Goal: Task Accomplishment & Management: Manage account settings

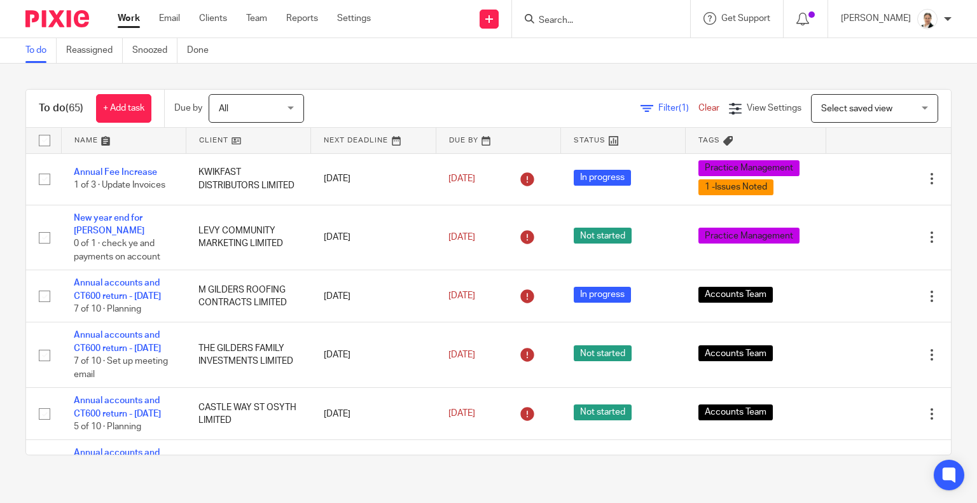
click at [604, 25] on input "Search" at bounding box center [595, 20] width 115 height 11
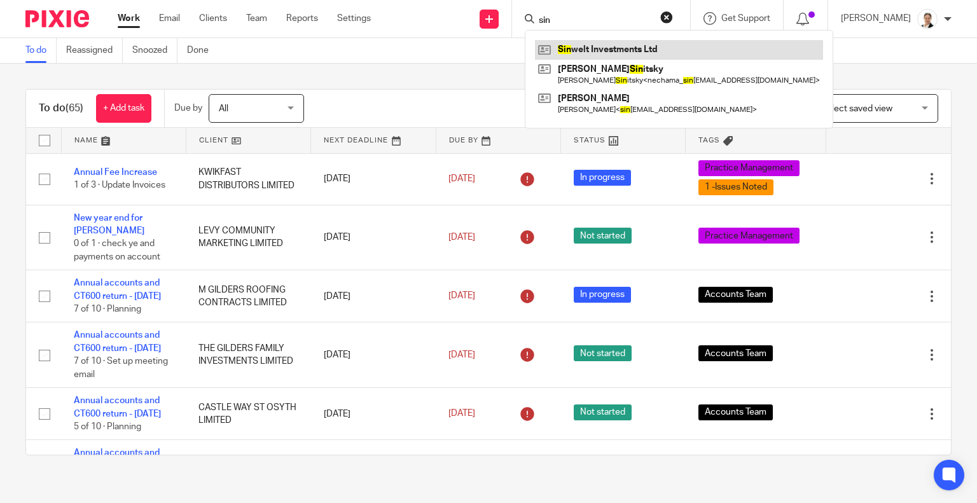
type input "sin"
click at [631, 53] on link at bounding box center [679, 49] width 288 height 19
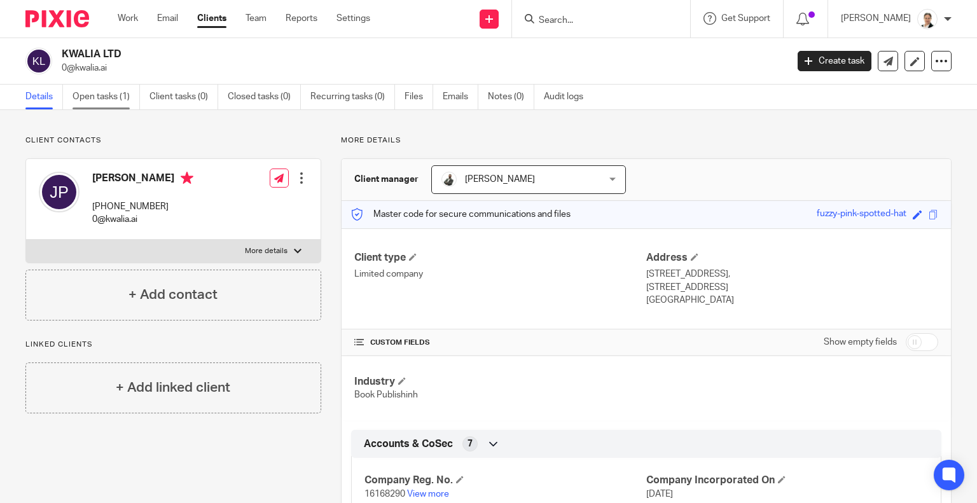
click at [87, 95] on link "Open tasks (1)" at bounding box center [106, 97] width 67 height 25
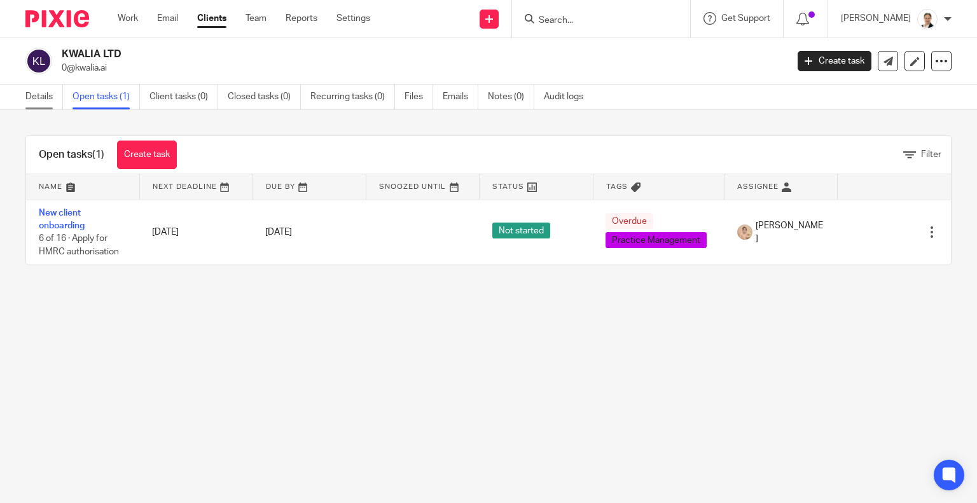
click at [34, 95] on link "Details" at bounding box center [44, 97] width 38 height 25
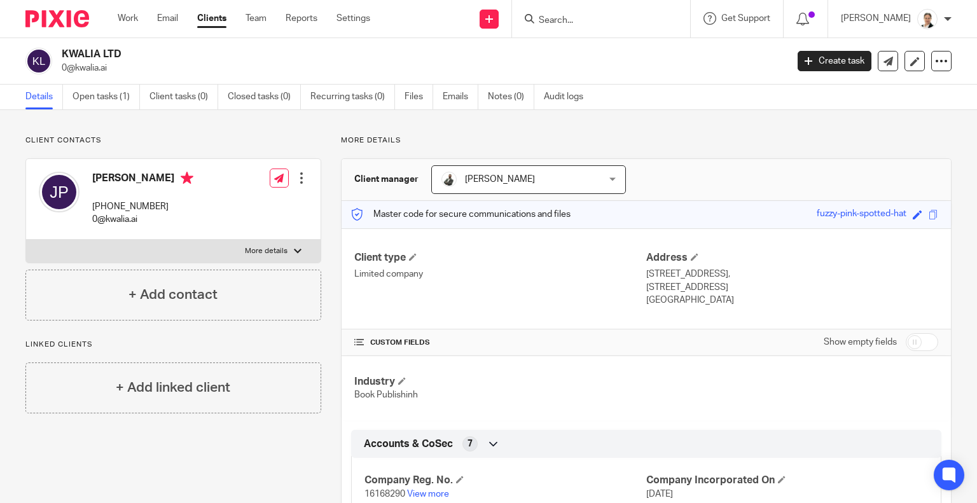
drag, startPoint x: 62, startPoint y: 71, endPoint x: 109, endPoint y: 69, distance: 47.1
click at [109, 69] on p "0@kwalia.ai" at bounding box center [420, 68] width 717 height 13
copy p "0@kwalia.ai"
click at [97, 178] on h4 "Javier Del Puerto" at bounding box center [142, 180] width 101 height 16
drag, startPoint x: 92, startPoint y: 178, endPoint x: 122, endPoint y: 179, distance: 30.6
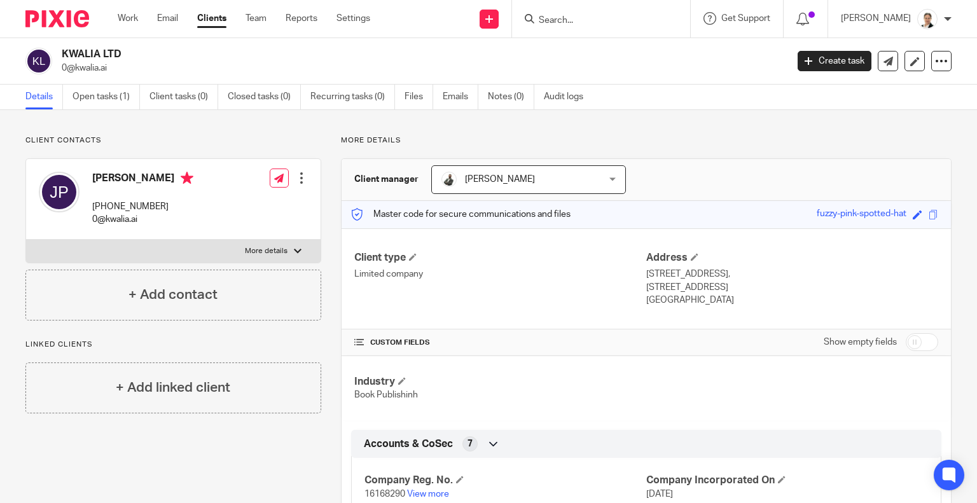
click at [122, 179] on h4 "Javier Del Puerto" at bounding box center [142, 180] width 101 height 16
copy h4 "Javier"
drag, startPoint x: 62, startPoint y: 67, endPoint x: 110, endPoint y: 70, distance: 47.8
click at [110, 70] on p "0@kwalia.ai" at bounding box center [420, 68] width 717 height 13
copy p "0@kwalia.ai"
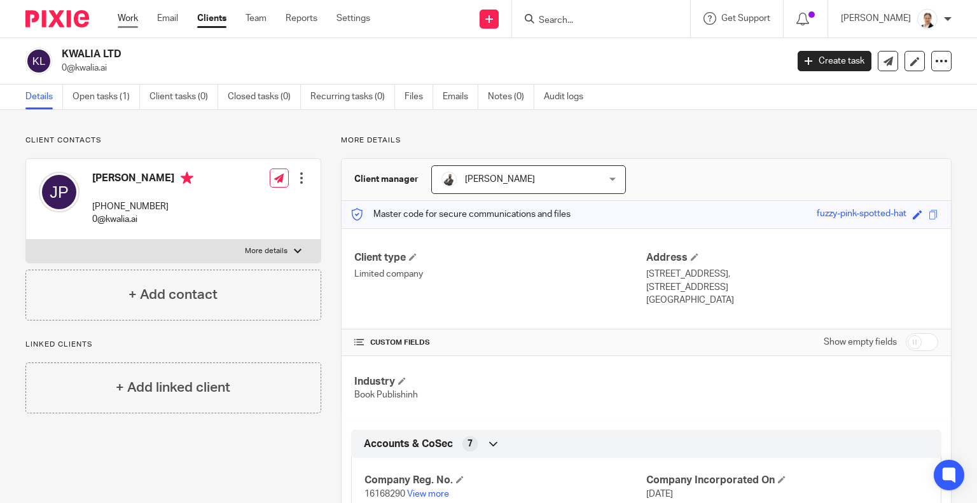
click at [130, 17] on link "Work" at bounding box center [128, 18] width 20 height 13
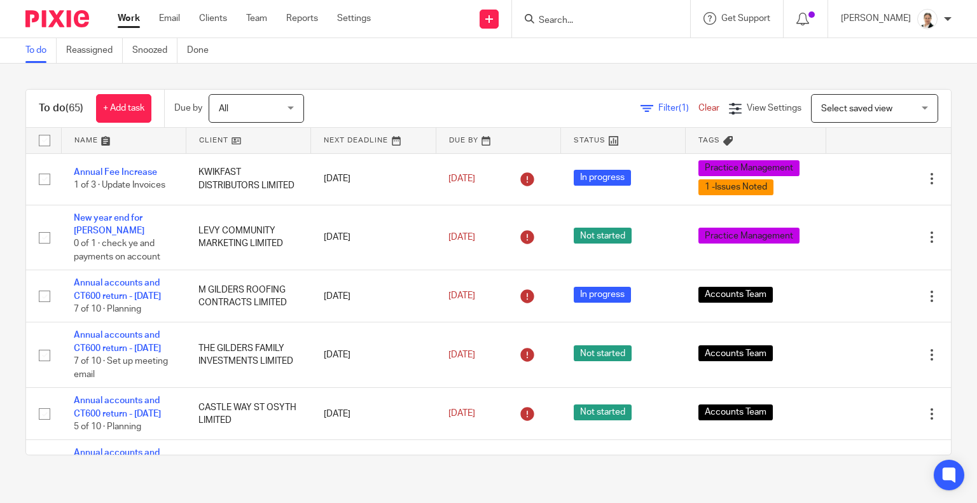
click at [658, 109] on span "Filter (1)" at bounding box center [678, 108] width 40 height 9
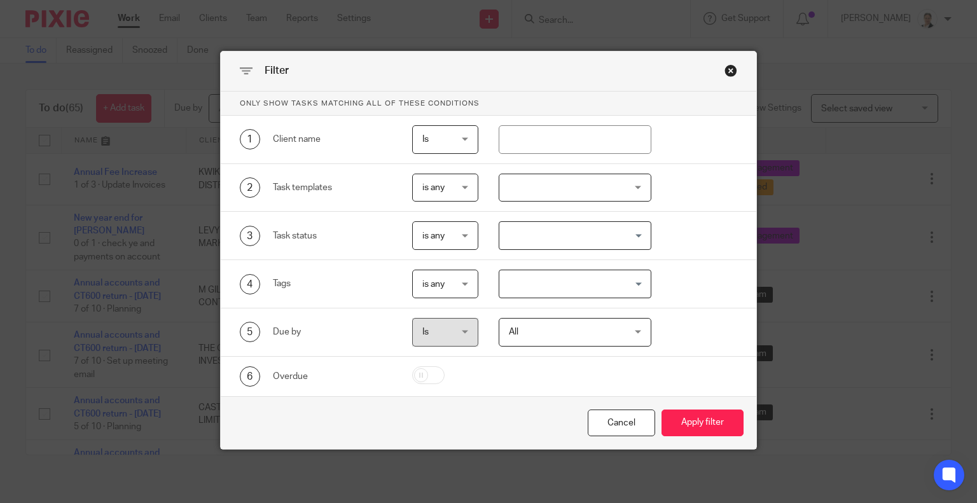
click at [503, 189] on div at bounding box center [575, 188] width 153 height 29
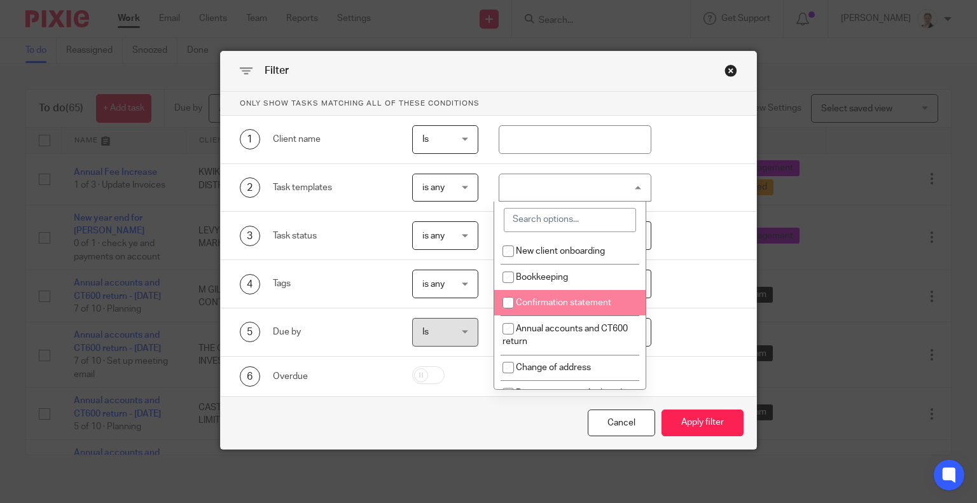
scroll to position [64, 0]
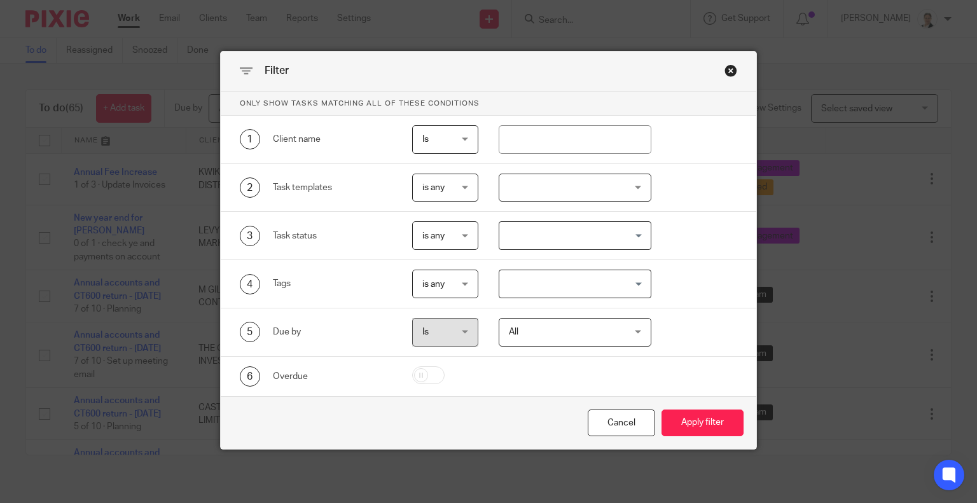
drag, startPoint x: 499, startPoint y: 68, endPoint x: 457, endPoint y: 73, distance: 42.2
click at [457, 73] on div "Filter" at bounding box center [489, 72] width 536 height 40
click at [509, 181] on div at bounding box center [575, 188] width 153 height 29
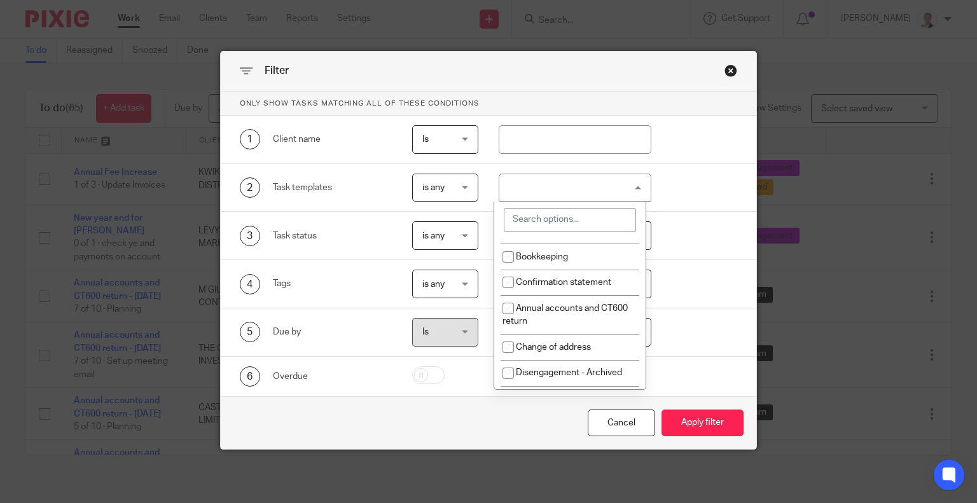
scroll to position [0, 0]
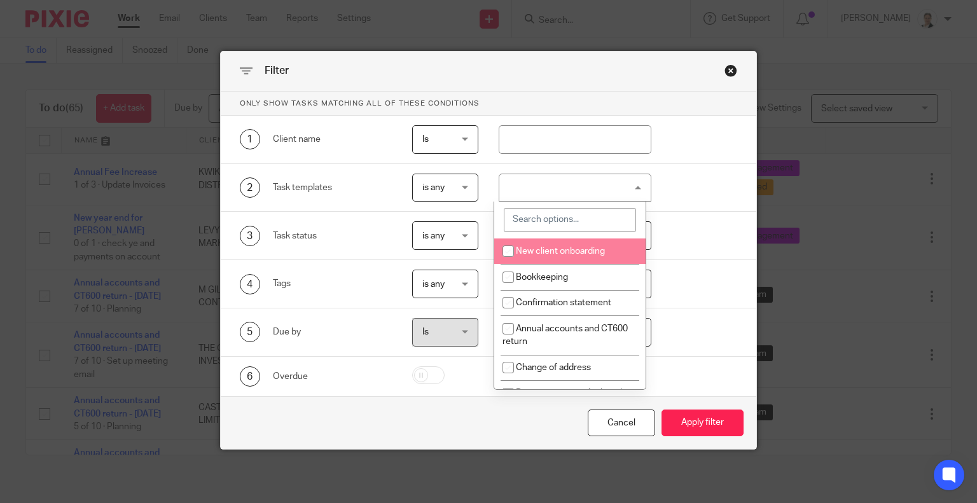
click at [725, 69] on div "Close this dialog window" at bounding box center [731, 70] width 13 height 13
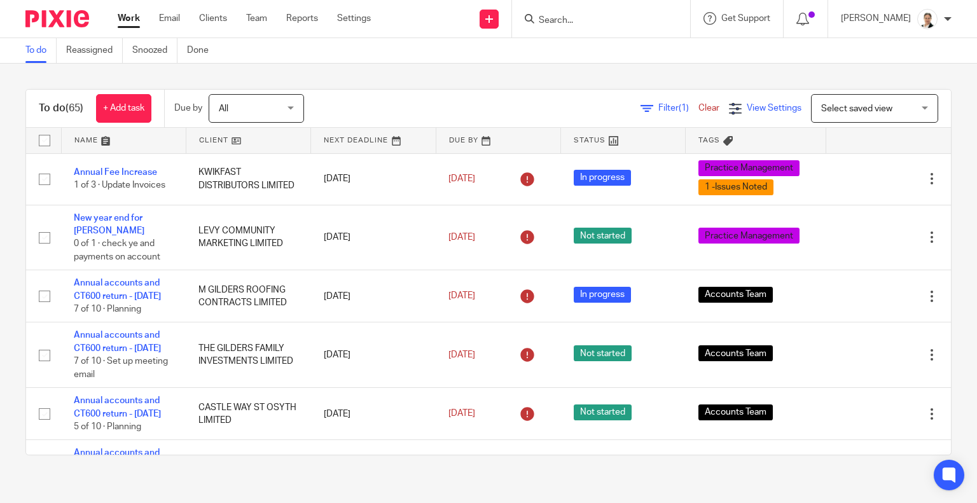
click at [747, 111] on span "View Settings" at bounding box center [774, 108] width 55 height 9
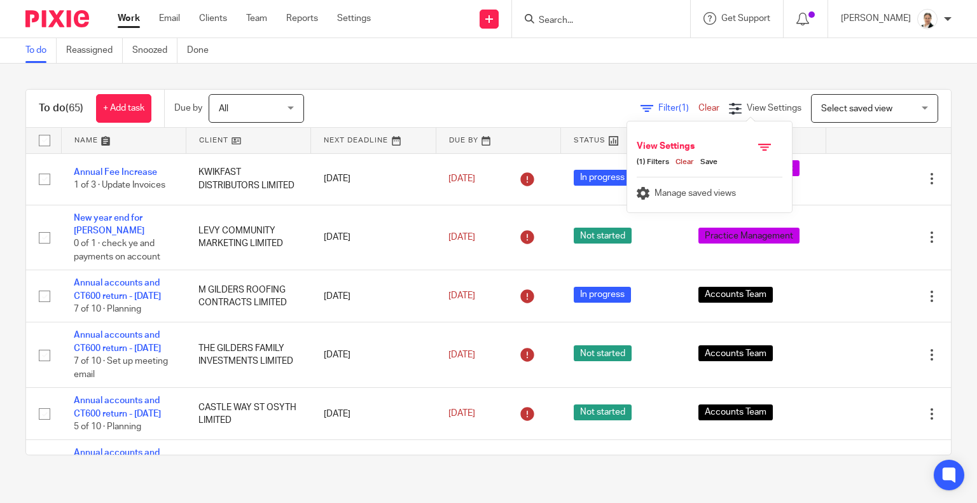
click at [825, 107] on span "Select saved view" at bounding box center [856, 108] width 71 height 9
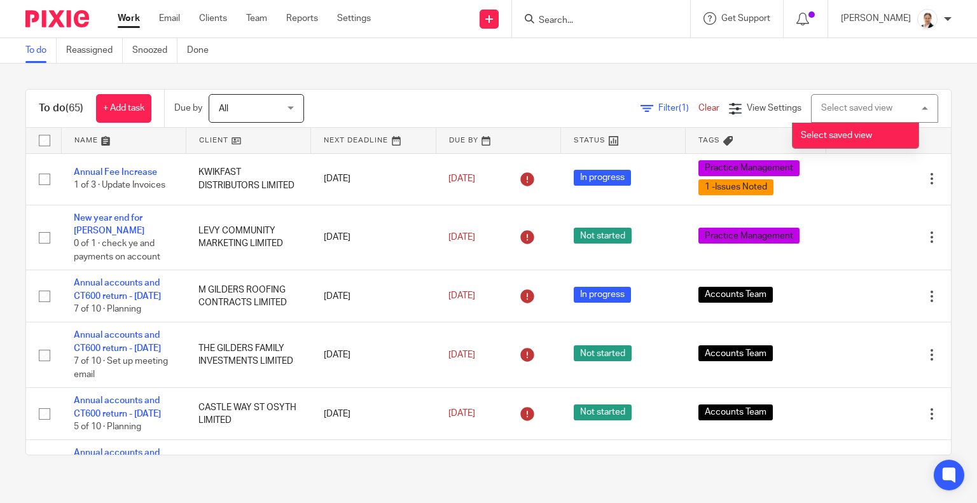
click at [825, 107] on div "Select saved view" at bounding box center [856, 108] width 71 height 9
click at [658, 108] on span "Filter (1)" at bounding box center [678, 108] width 40 height 9
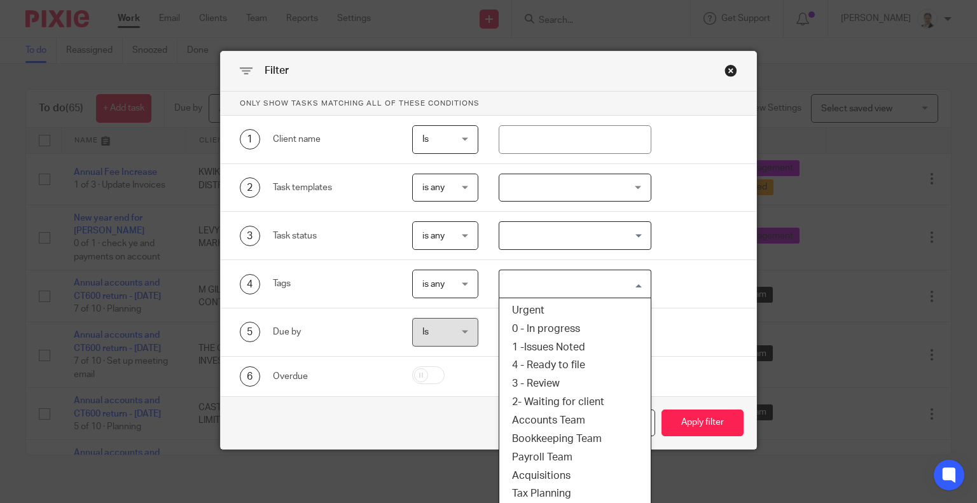
click at [519, 274] on input "Search for option" at bounding box center [572, 284] width 143 height 22
click at [546, 415] on li "Accounts Team" at bounding box center [574, 421] width 151 height 18
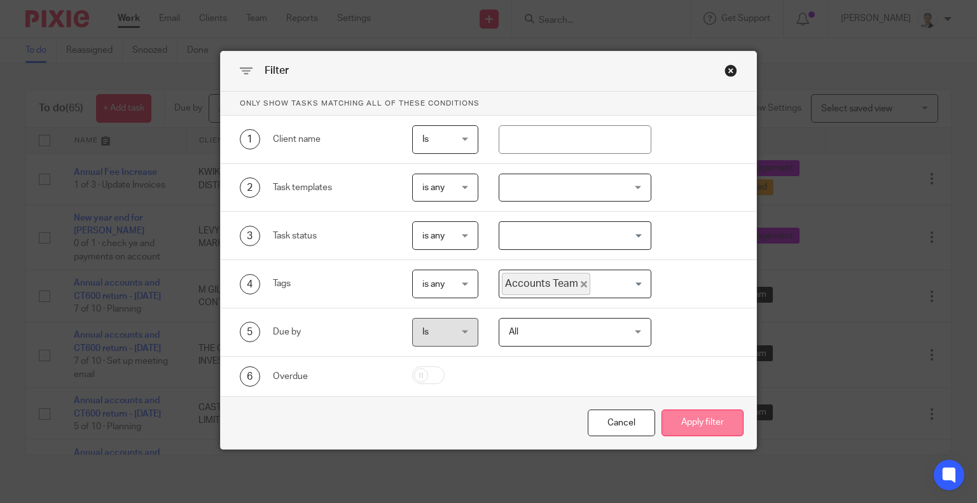
click at [705, 419] on button "Apply filter" at bounding box center [703, 423] width 82 height 27
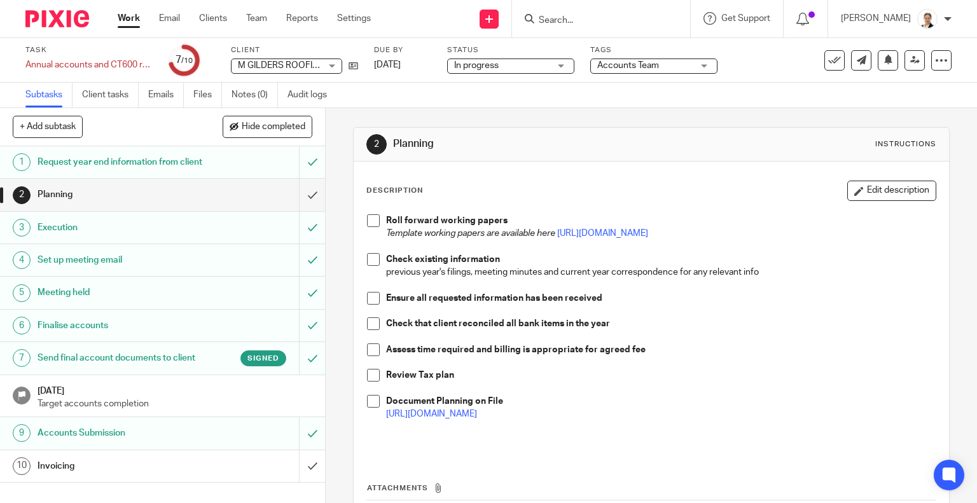
scroll to position [4, 0]
click at [259, 67] on span "M GILDERS ROOFING CONTRACTS LIMITED" at bounding box center [326, 65] width 177 height 9
click at [440, 90] on div "Subtasks Client tasks Emails Files Notes (0) Audit logs" at bounding box center [488, 95] width 977 height 25
click at [237, 67] on div "M GILDERS ROOFING CONTRACTS LIMITED M GILDERS ROOFING CONTRACTS LIMITED" at bounding box center [286, 66] width 111 height 15
click at [453, 89] on div "Subtasks Client tasks Emails Files Notes (0) Audit logs" at bounding box center [488, 95] width 977 height 25
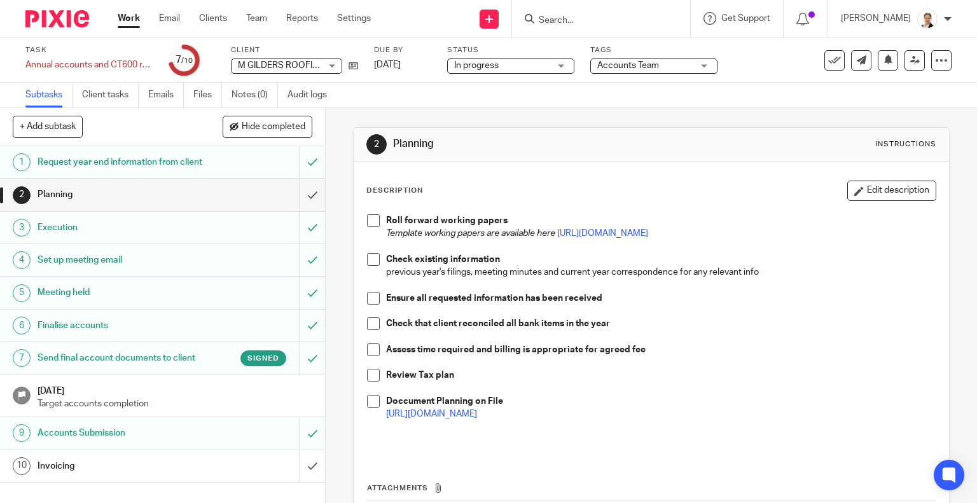
click at [305, 71] on span "M GILDERS ROOFING CONTRACTS LIMITED" at bounding box center [279, 65] width 83 height 13
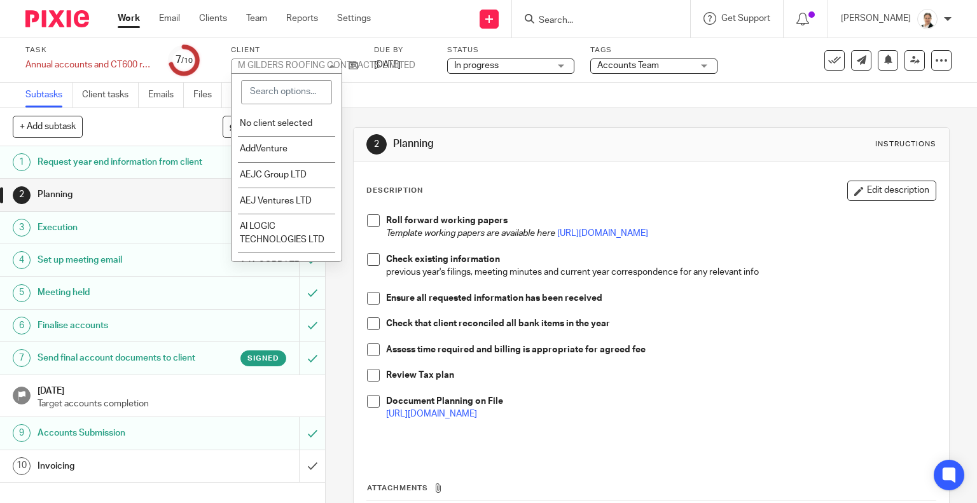
click at [312, 63] on div "M GILDERS ROOFING CONTRACTS LIMITED" at bounding box center [326, 65] width 177 height 9
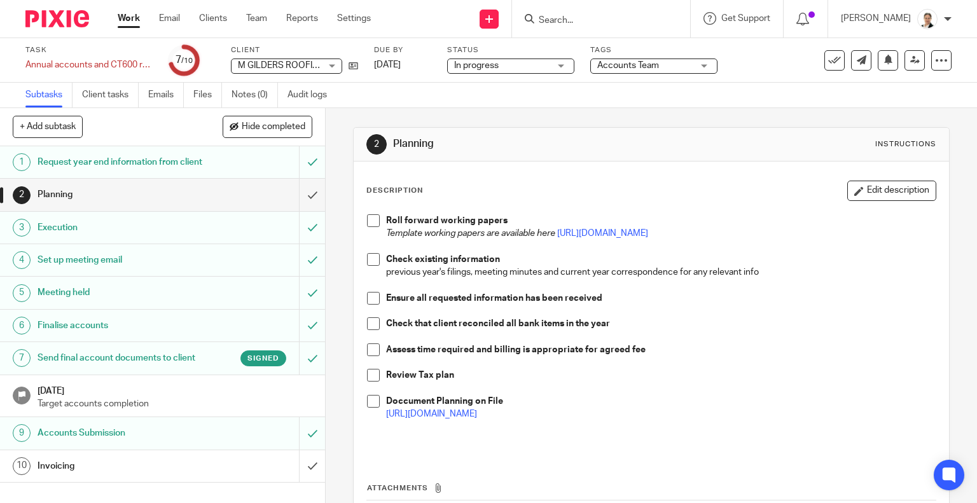
click at [251, 62] on span "M GILDERS ROOFING CONTRACTS LIMITED" at bounding box center [326, 65] width 177 height 9
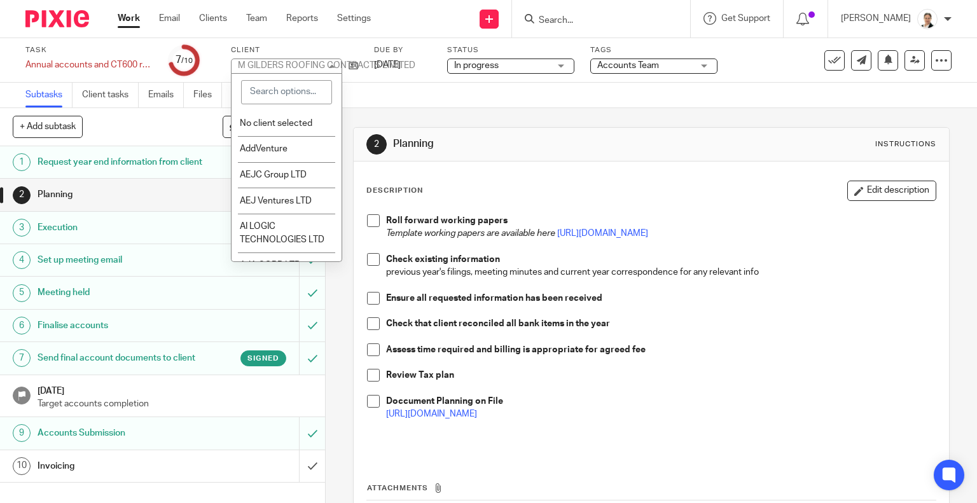
click at [377, 72] on div "Due by 30 May 2025" at bounding box center [402, 60] width 57 height 31
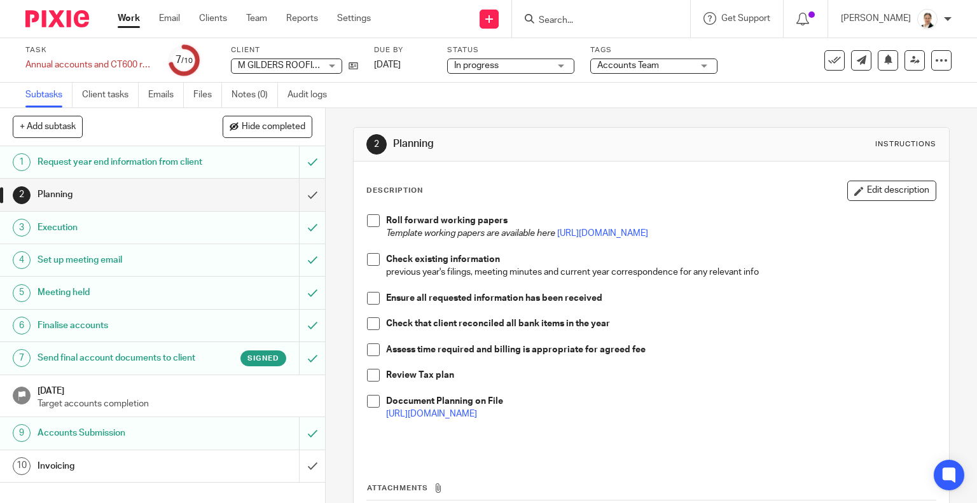
click at [334, 66] on div "M GILDERS ROOFING CONTRACTS LIMITED M GILDERS ROOFING CONTRACTS LIMITED" at bounding box center [286, 66] width 111 height 15
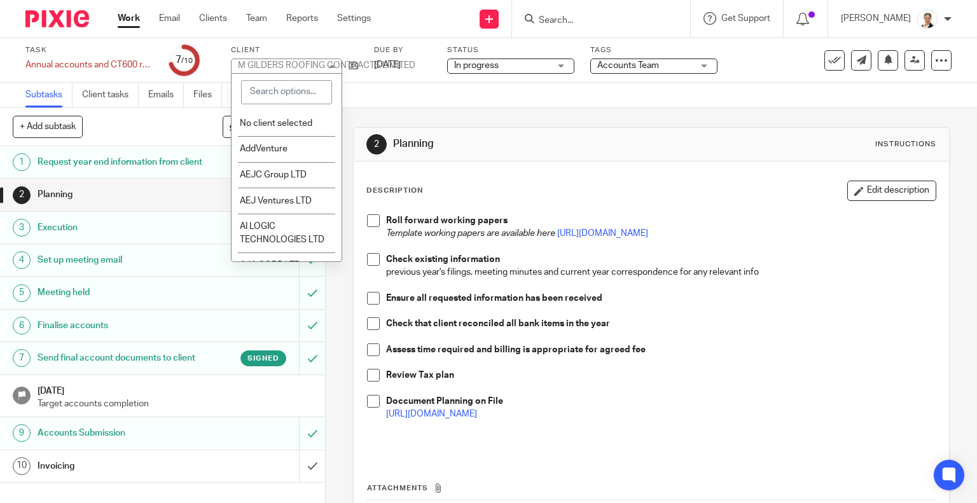
click at [334, 66] on div "M GILDERS ROOFING CONTRACTS LIMITED" at bounding box center [326, 65] width 177 height 9
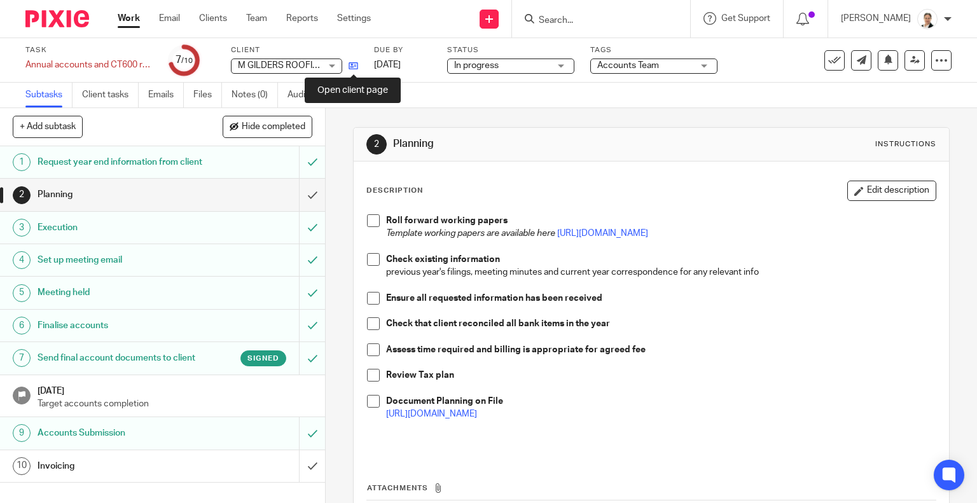
click at [356, 67] on icon at bounding box center [354, 66] width 10 height 10
click at [221, 476] on div "Invoicing" at bounding box center [162, 466] width 249 height 19
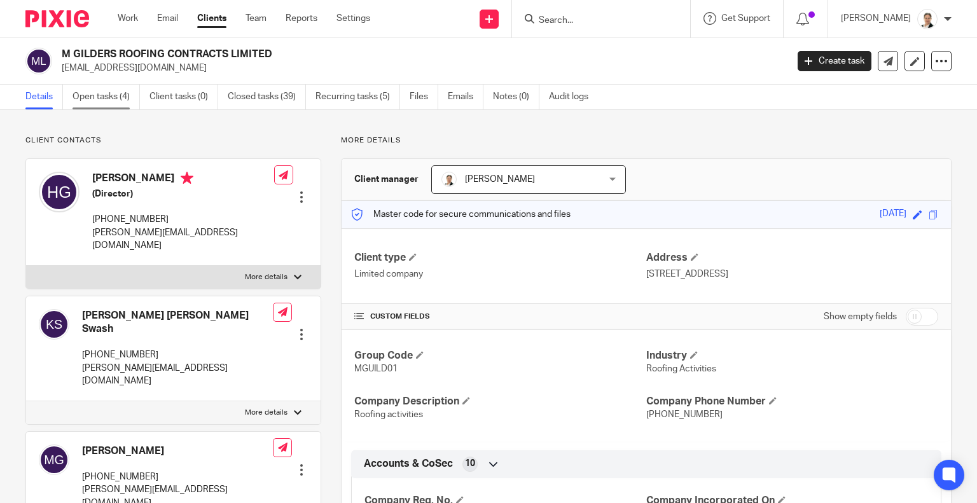
click at [84, 94] on link "Open tasks (4)" at bounding box center [106, 97] width 67 height 25
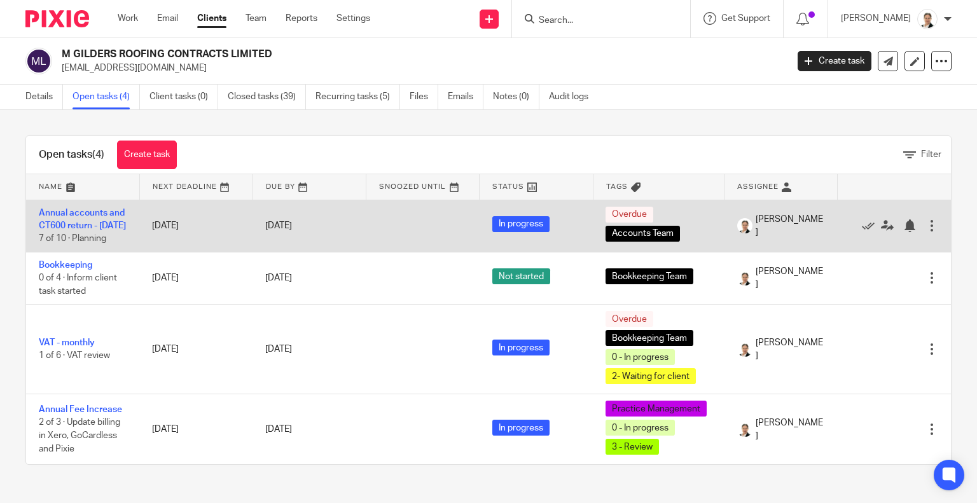
scroll to position [10, 0]
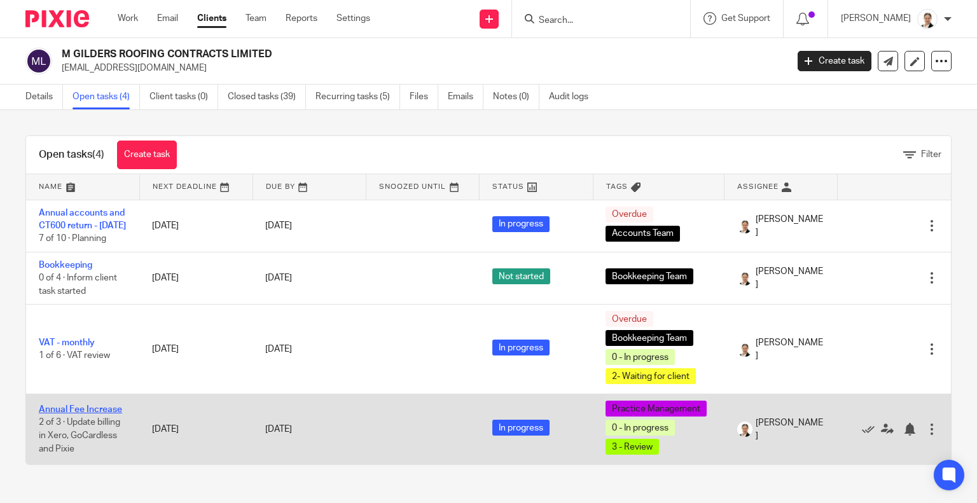
click at [99, 414] on link "Annual Fee Increase" at bounding box center [80, 409] width 83 height 9
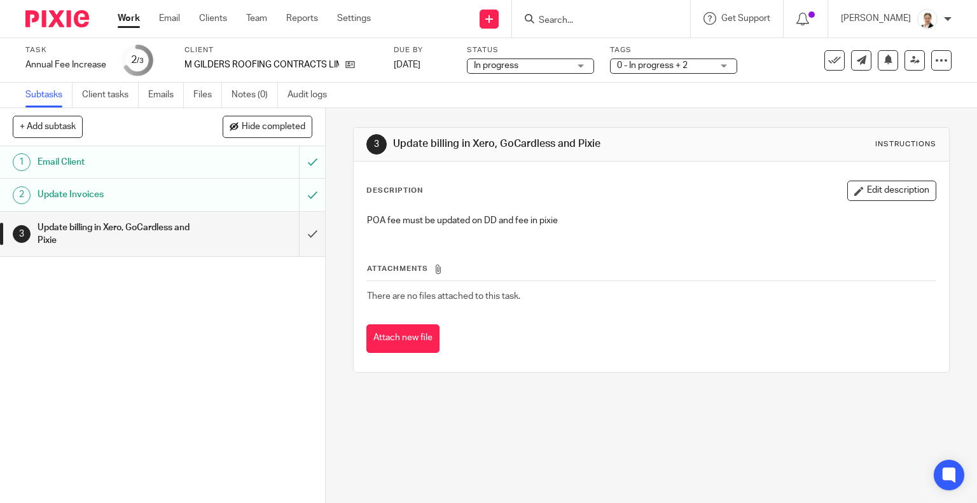
click at [147, 162] on h1 "Email Client" at bounding box center [121, 162] width 166 height 19
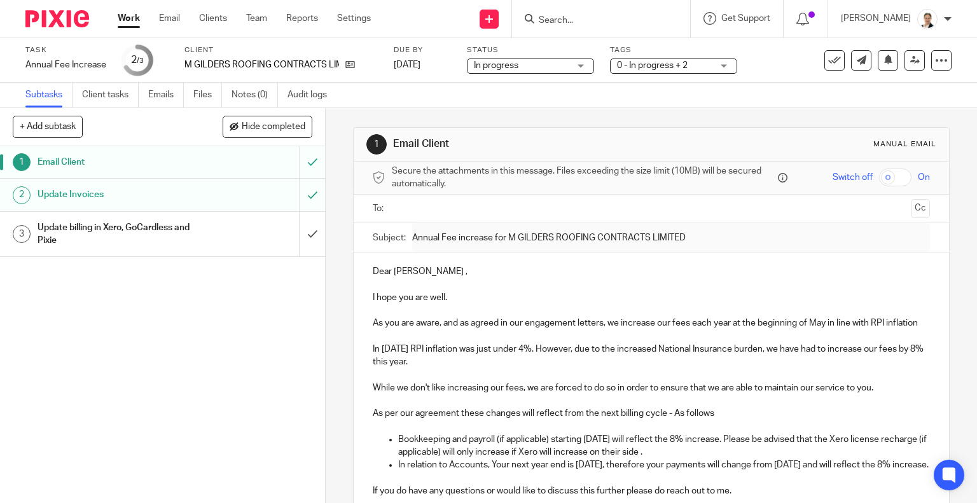
scroll to position [64, 0]
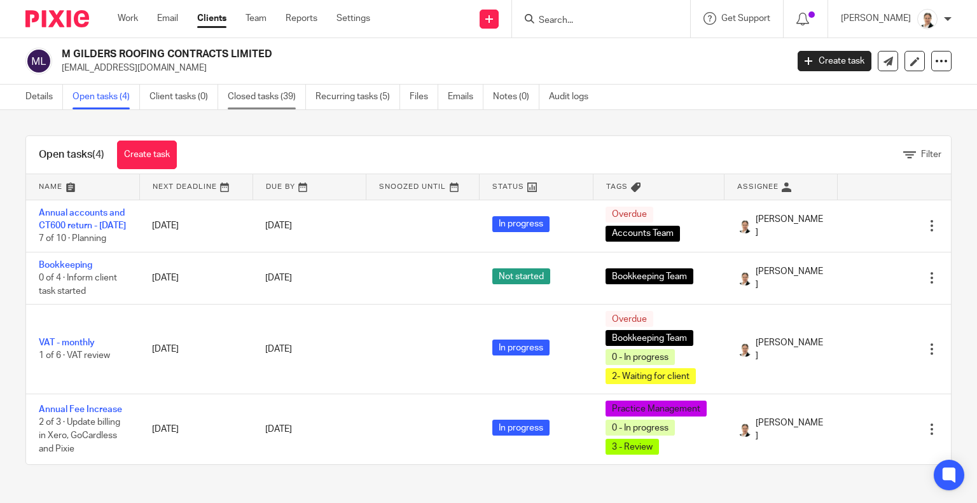
click at [257, 89] on link "Closed tasks (39)" at bounding box center [267, 97] width 78 height 25
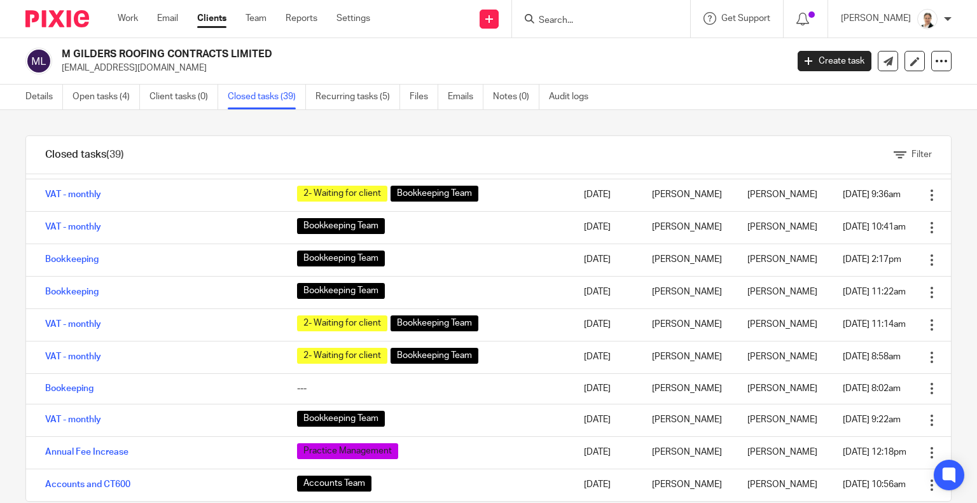
scroll to position [963, 0]
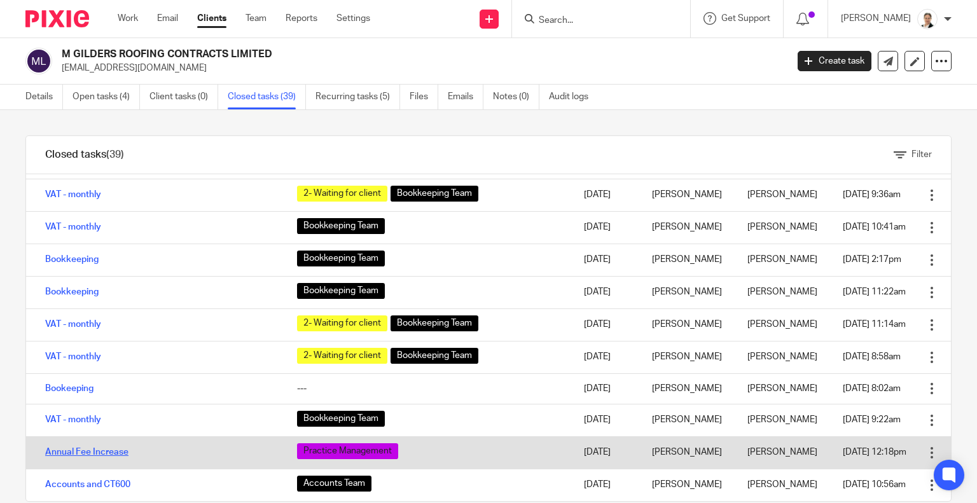
click at [91, 450] on link "Annual Fee Increase" at bounding box center [86, 452] width 83 height 9
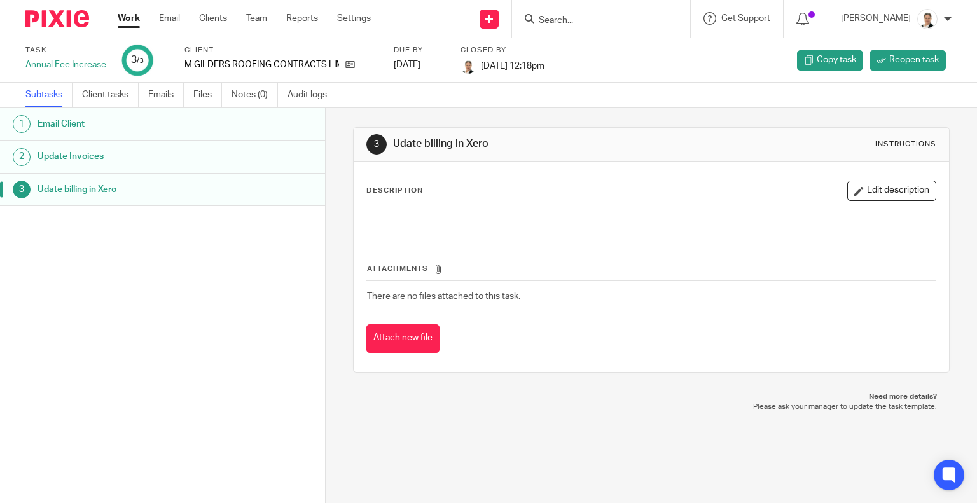
click at [122, 127] on h1 "Email Client" at bounding box center [129, 124] width 183 height 19
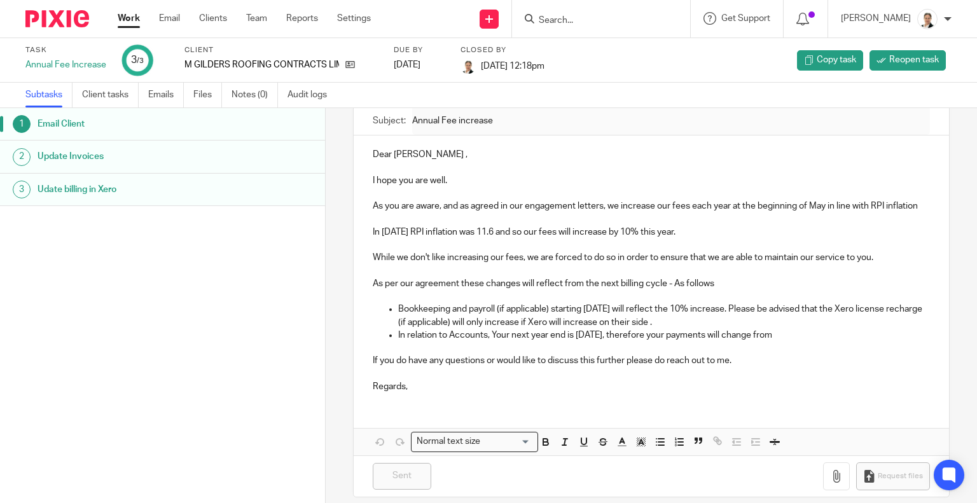
scroll to position [127, 0]
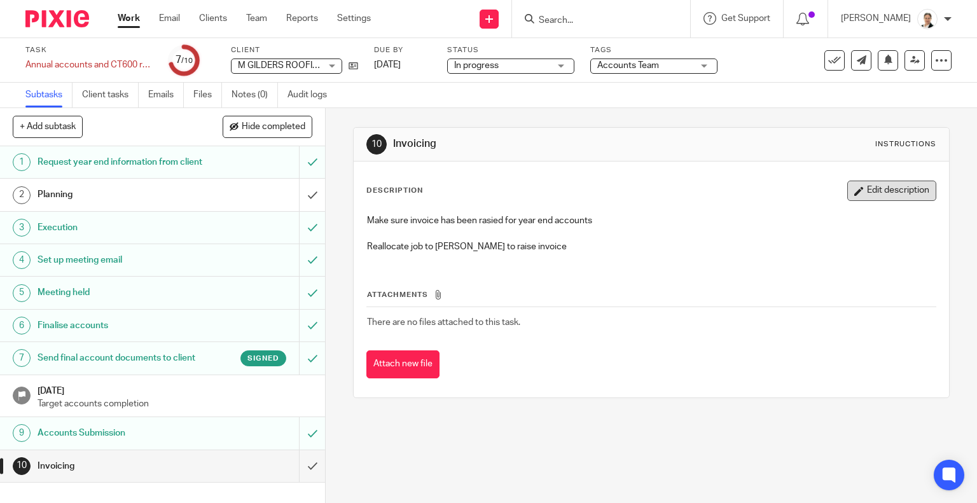
click at [856, 188] on button "Edit description" at bounding box center [891, 191] width 89 height 20
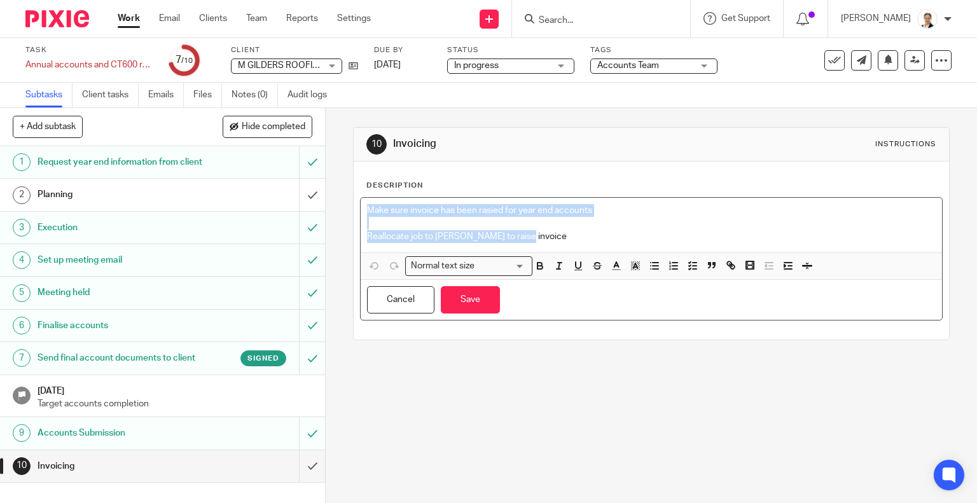
drag, startPoint x: 365, startPoint y: 211, endPoint x: 543, endPoint y: 237, distance: 180.0
click at [543, 237] on div "Make sure invoice has been rasied for year end accounts Reallocate job to [PERS…" at bounding box center [652, 225] width 582 height 55
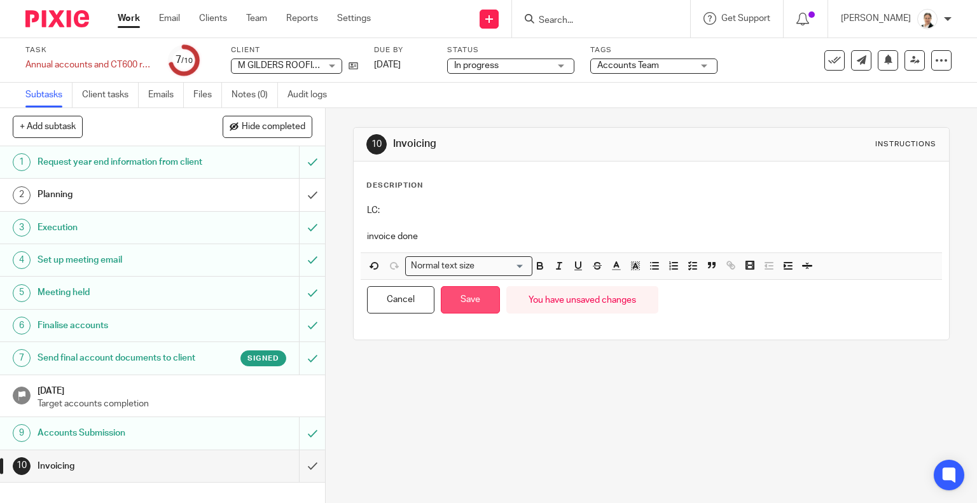
click at [450, 303] on button "Save" at bounding box center [470, 299] width 59 height 27
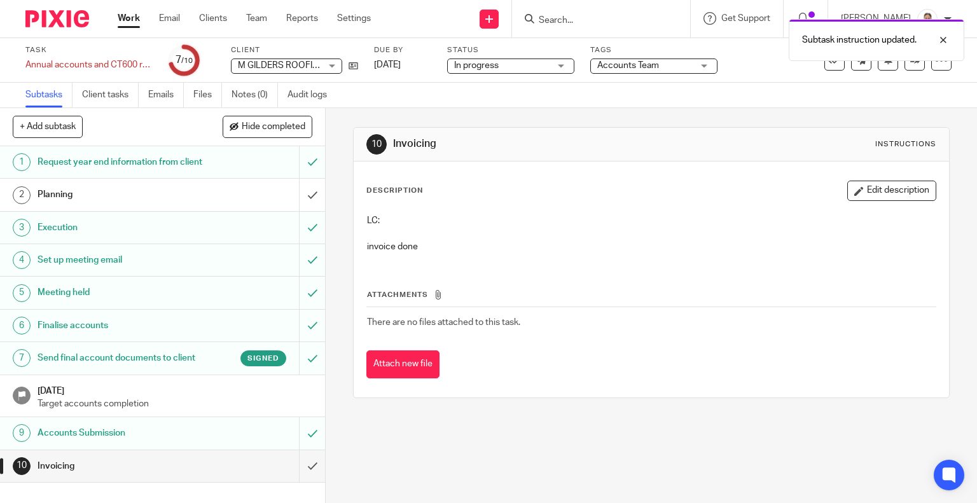
scroll to position [4, 0]
click at [296, 482] on input "submit" at bounding box center [162, 466] width 325 height 32
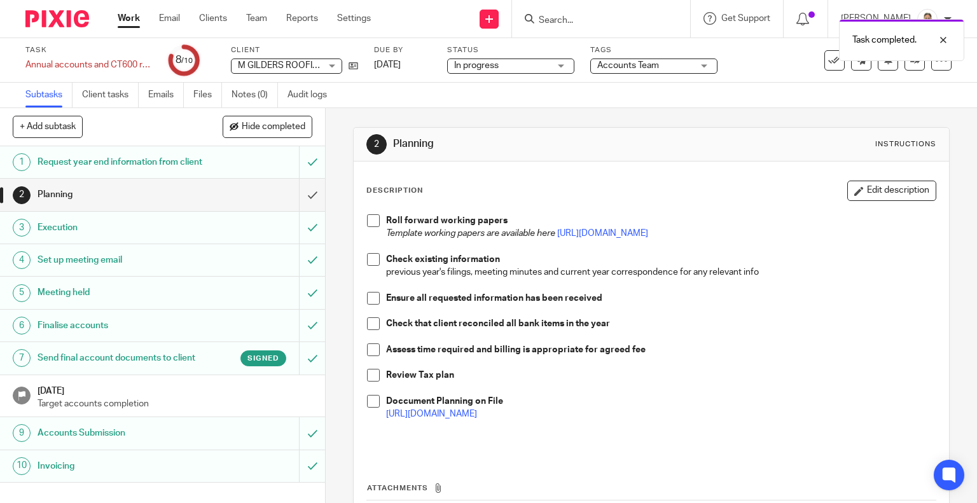
scroll to position [4, 0]
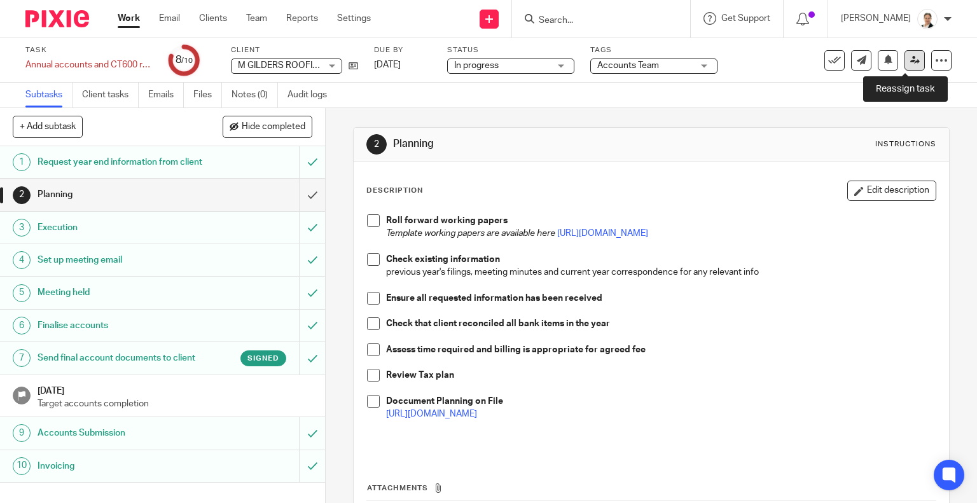
click at [905, 60] on link at bounding box center [915, 60] width 20 height 20
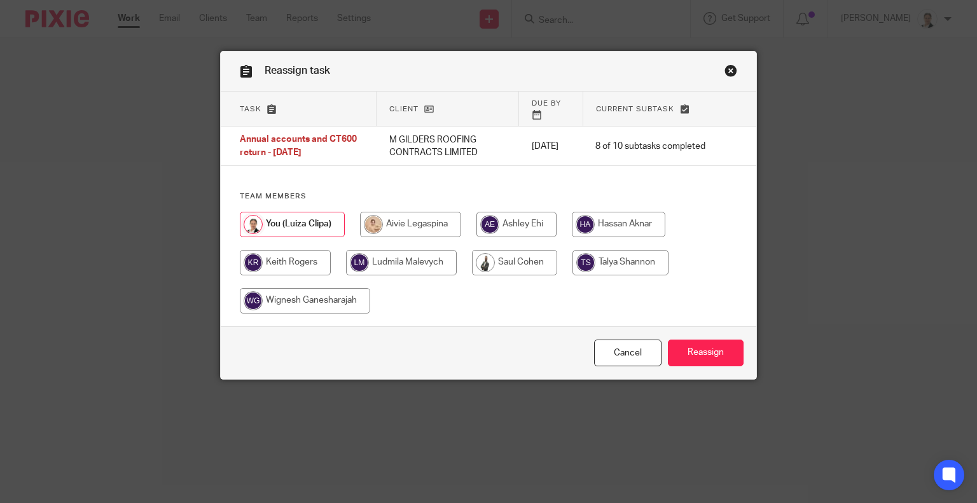
click at [298, 250] on input "radio" at bounding box center [285, 262] width 91 height 25
radio input "true"
click at [723, 352] on input "Reassign" at bounding box center [706, 353] width 76 height 27
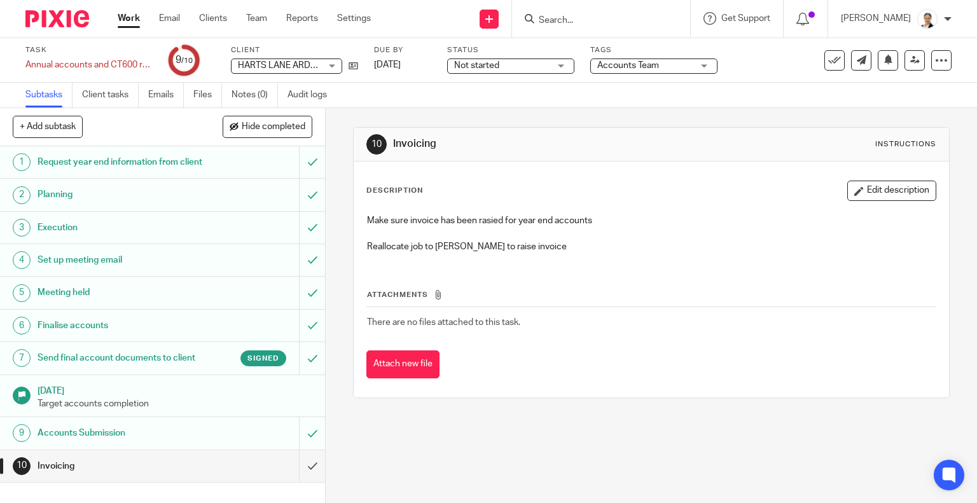
click at [215, 476] on div "Invoicing" at bounding box center [162, 466] width 249 height 19
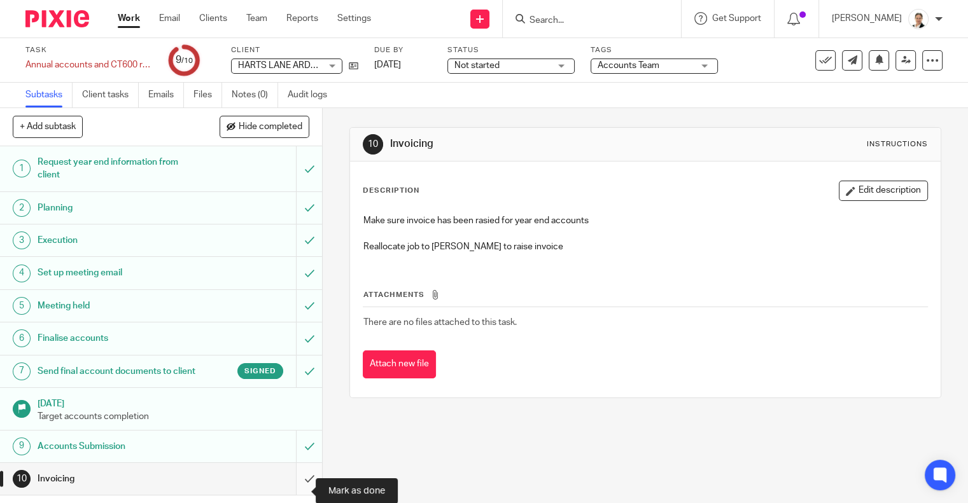
click at [298, 493] on input "submit" at bounding box center [161, 479] width 322 height 32
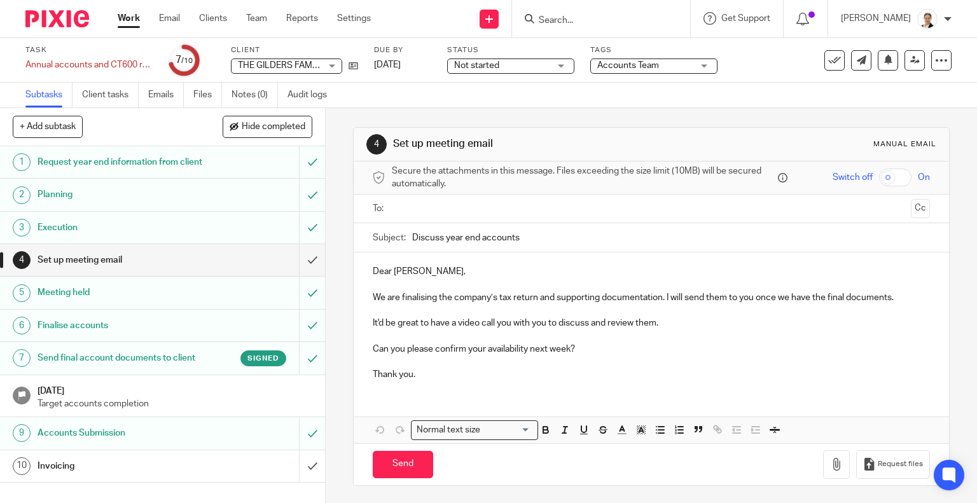
scroll to position [4, 0]
click at [174, 476] on h1 "Invoicing" at bounding box center [121, 466] width 166 height 19
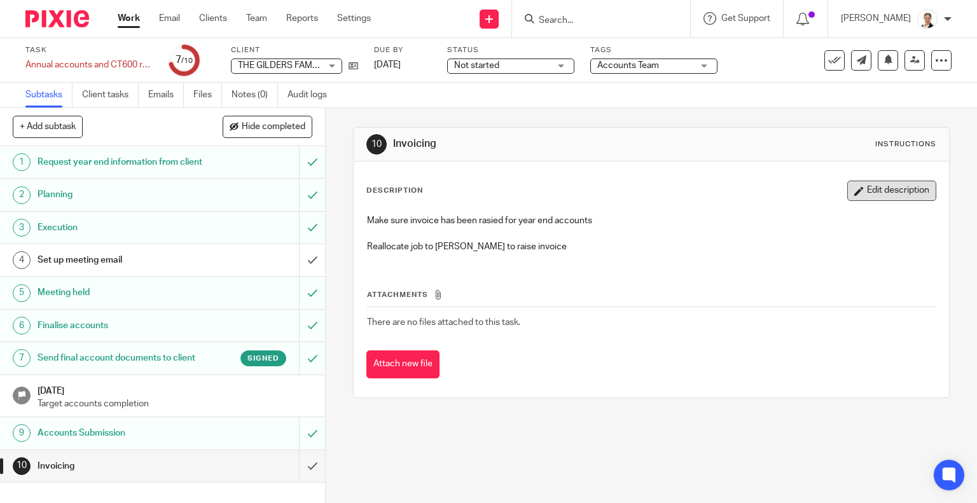
click at [896, 195] on button "Edit description" at bounding box center [891, 191] width 89 height 20
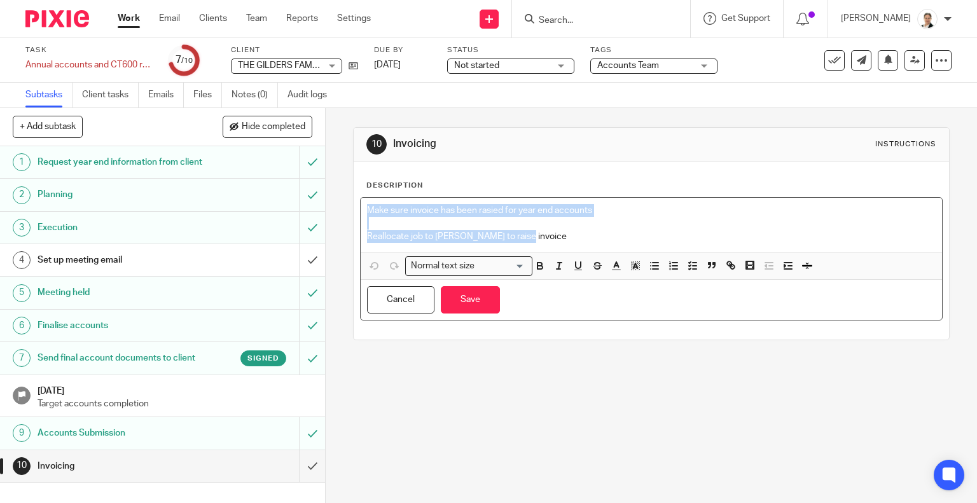
drag, startPoint x: 364, startPoint y: 211, endPoint x: 537, endPoint y: 237, distance: 175.1
click at [537, 237] on div "Make sure invoice has been rasied for year end accounts Reallocate job to Luiza…" at bounding box center [652, 225] width 582 height 55
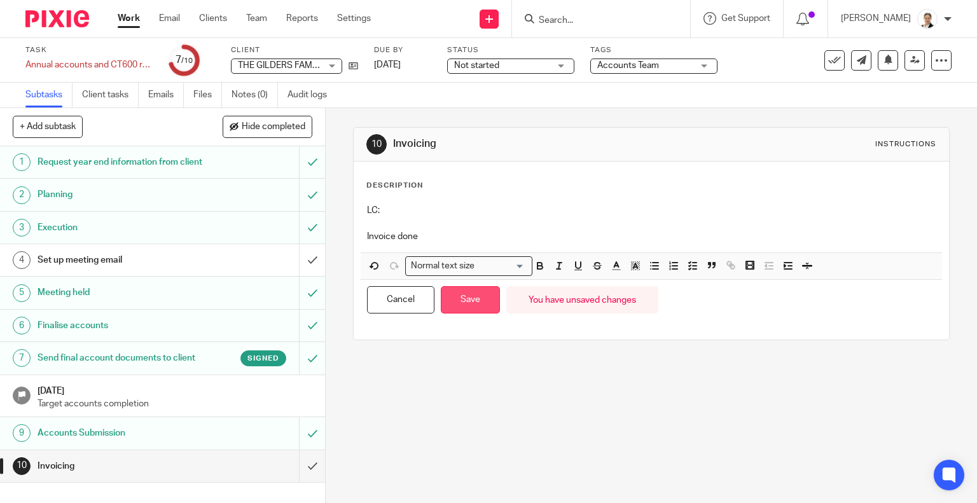
click at [463, 304] on button "Save" at bounding box center [470, 299] width 59 height 27
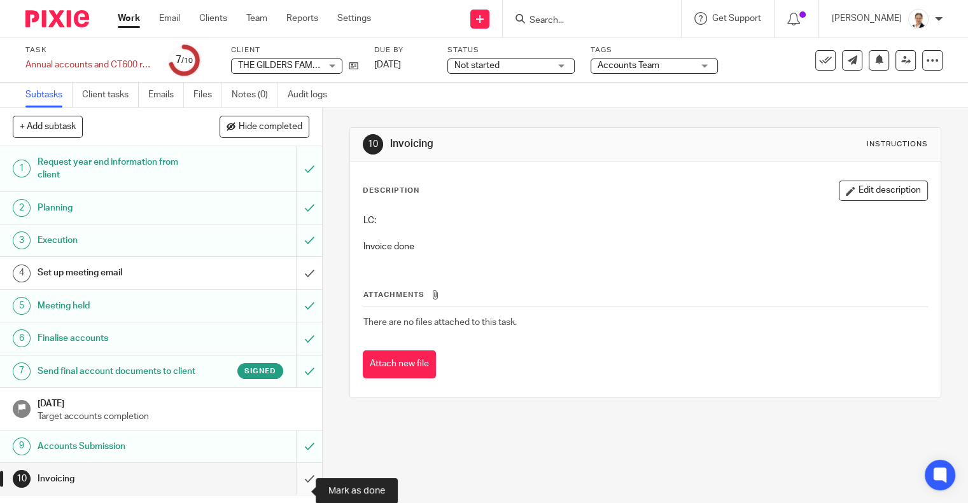
click at [295, 488] on input "submit" at bounding box center [161, 479] width 322 height 32
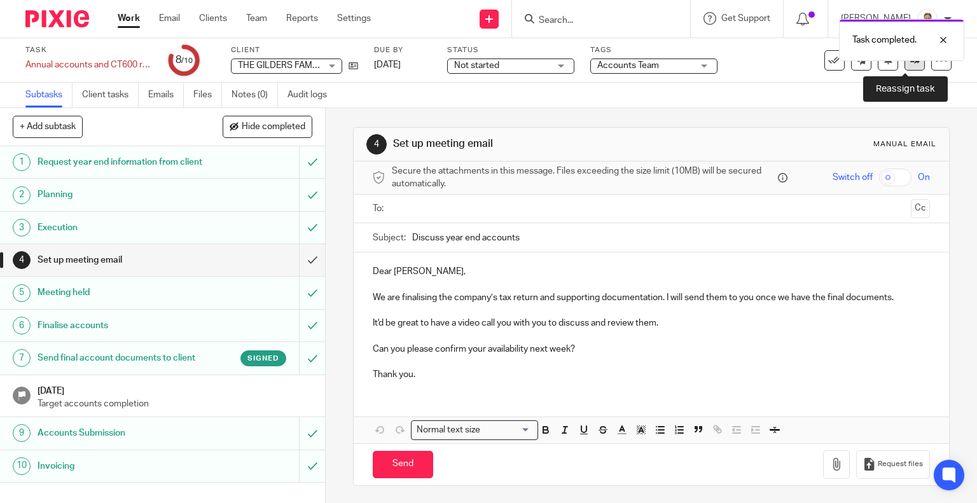
click at [911, 67] on link at bounding box center [915, 60] width 20 height 20
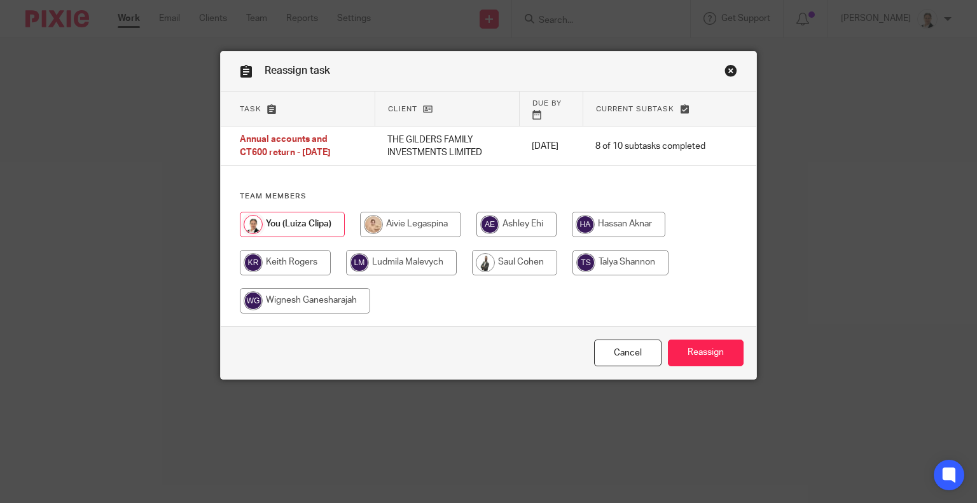
click at [268, 268] on input "radio" at bounding box center [285, 262] width 91 height 25
radio input "true"
click at [701, 353] on input "Reassign" at bounding box center [706, 353] width 76 height 27
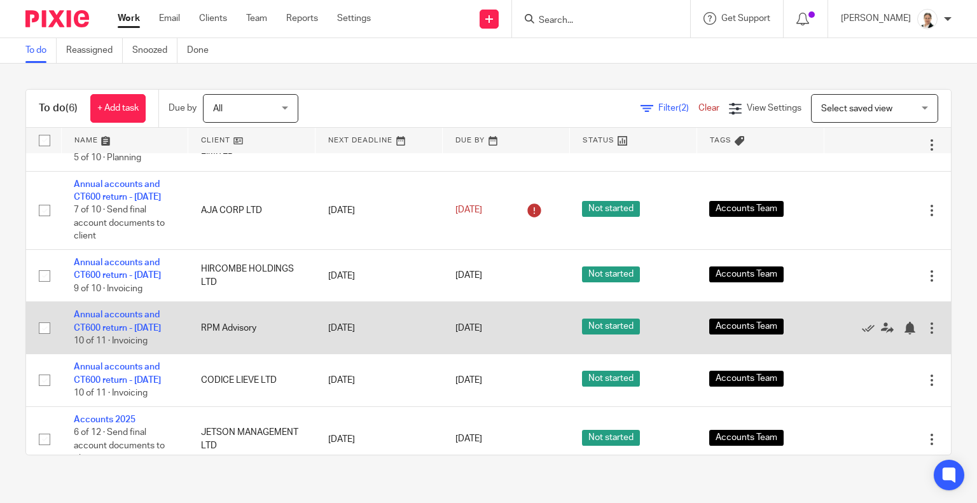
scroll to position [64, 0]
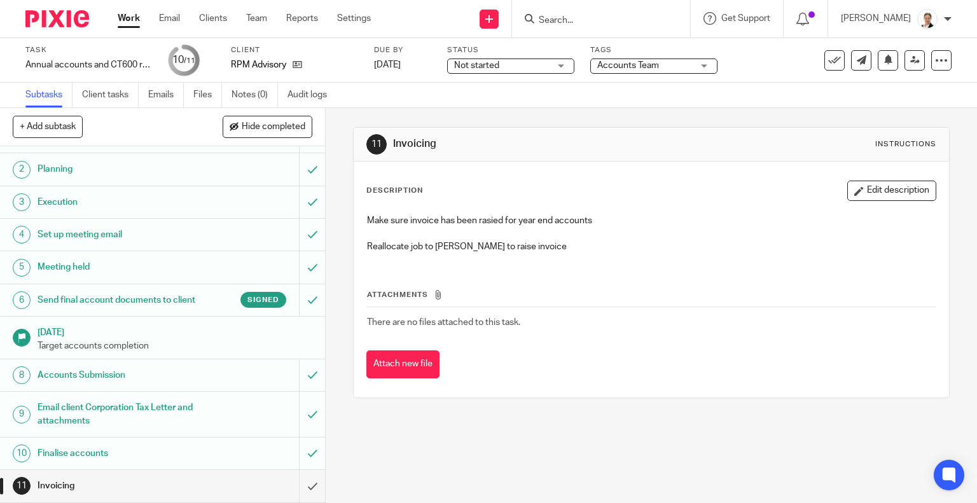
scroll to position [49, 0]
click at [300, 67] on icon at bounding box center [298, 65] width 10 height 10
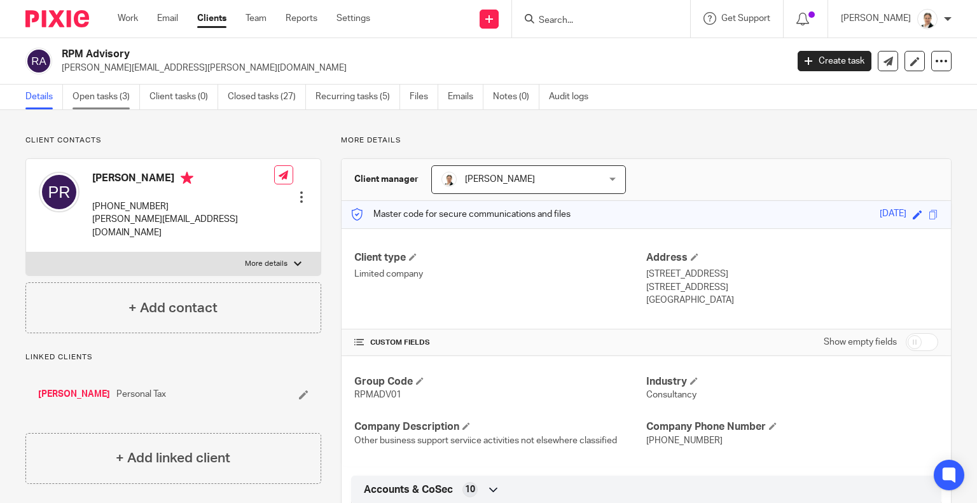
click at [96, 98] on link "Open tasks (3)" at bounding box center [106, 97] width 67 height 25
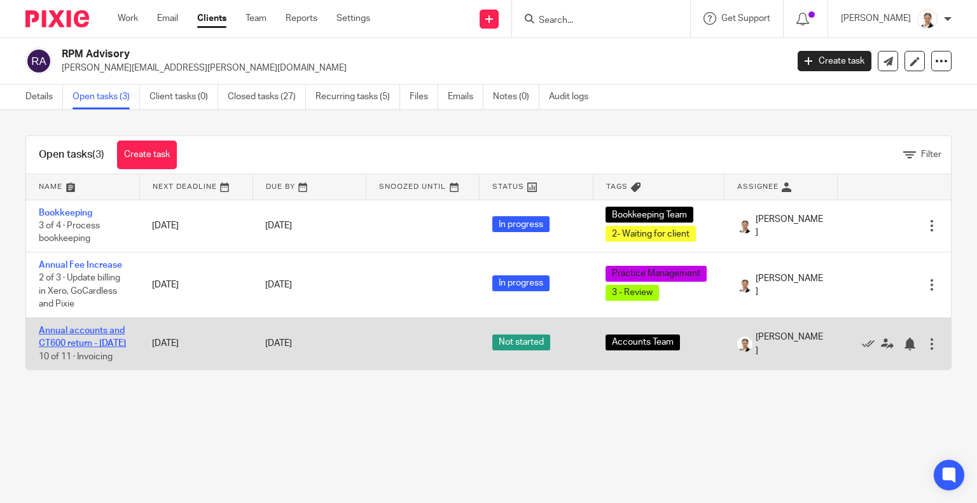
click at [72, 344] on link "Annual accounts and CT600 return - April 2025" at bounding box center [82, 337] width 87 height 22
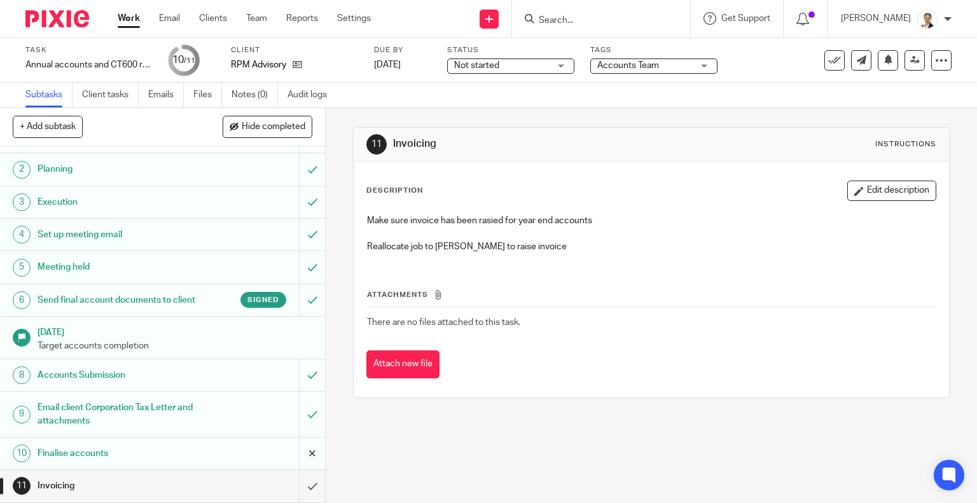
scroll to position [49, 0]
click at [295, 484] on input "submit" at bounding box center [162, 486] width 325 height 32
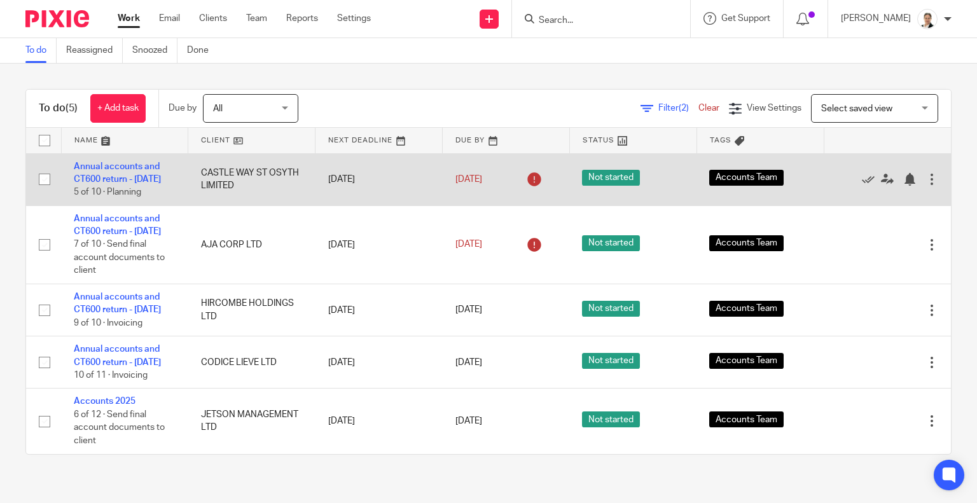
scroll to position [52, 0]
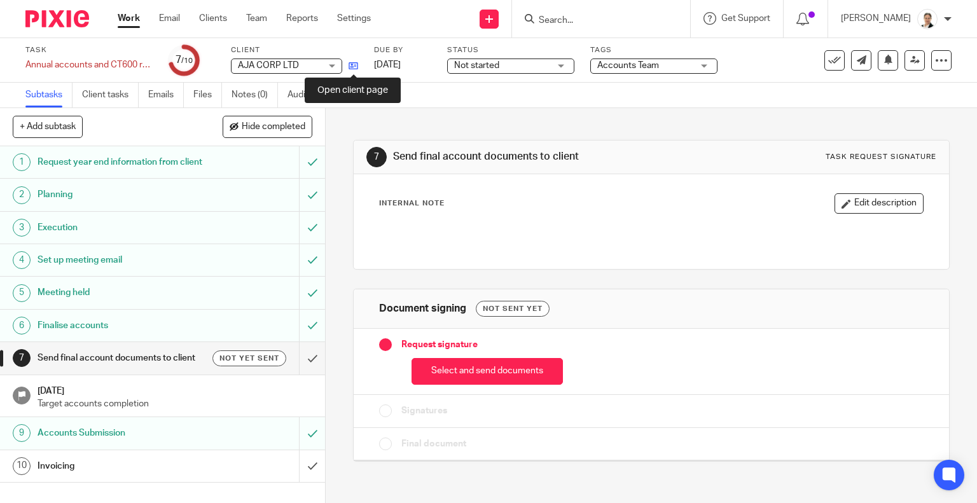
click at [357, 68] on icon at bounding box center [354, 66] width 10 height 10
click at [212, 476] on div "Invoicing" at bounding box center [162, 466] width 249 height 19
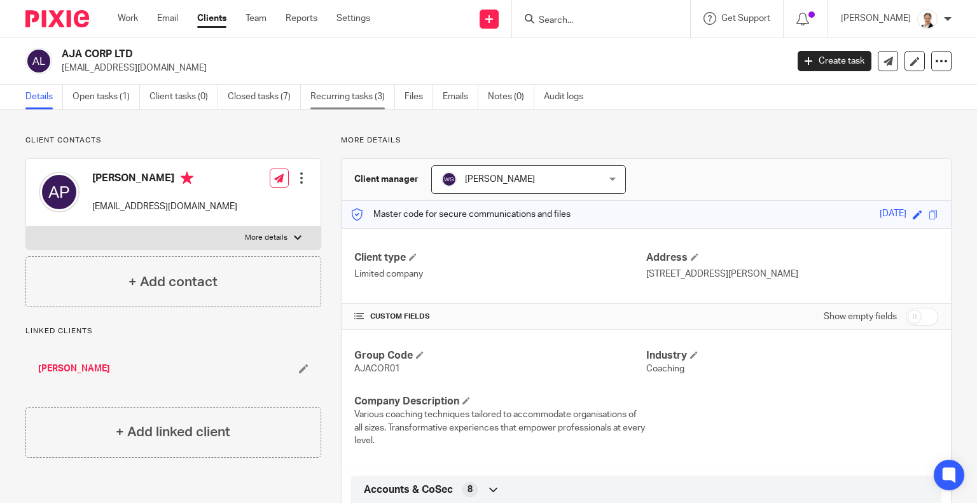
click at [363, 94] on link "Recurring tasks (3)" at bounding box center [352, 97] width 85 height 25
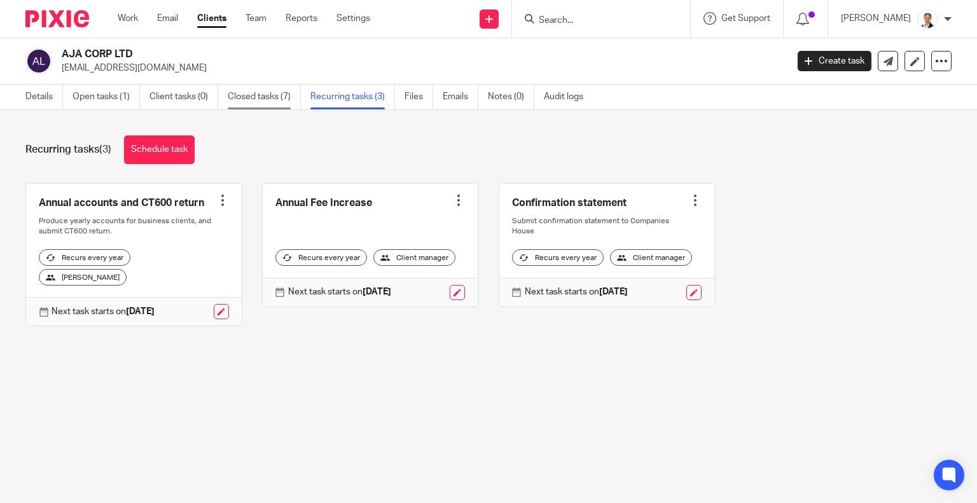
click at [262, 99] on link "Closed tasks (7)" at bounding box center [264, 97] width 73 height 25
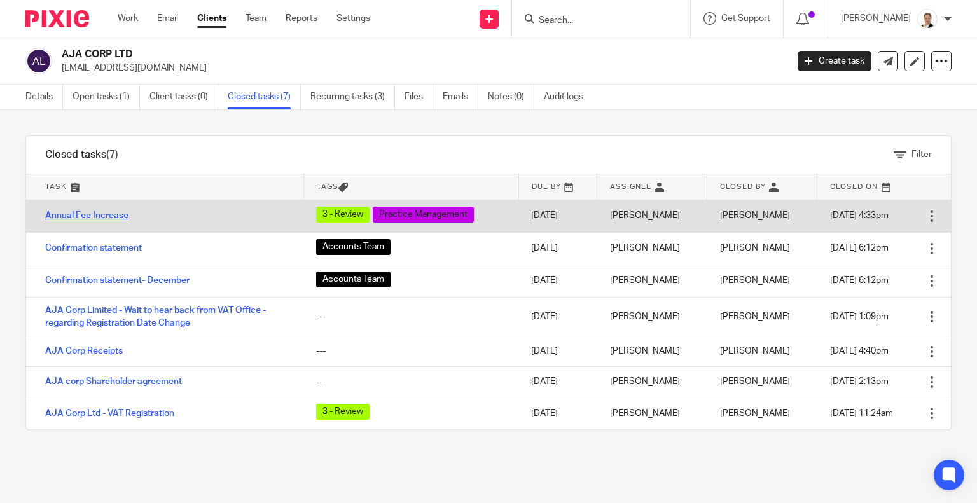
click at [104, 219] on link "Annual Fee Increase" at bounding box center [86, 215] width 83 height 9
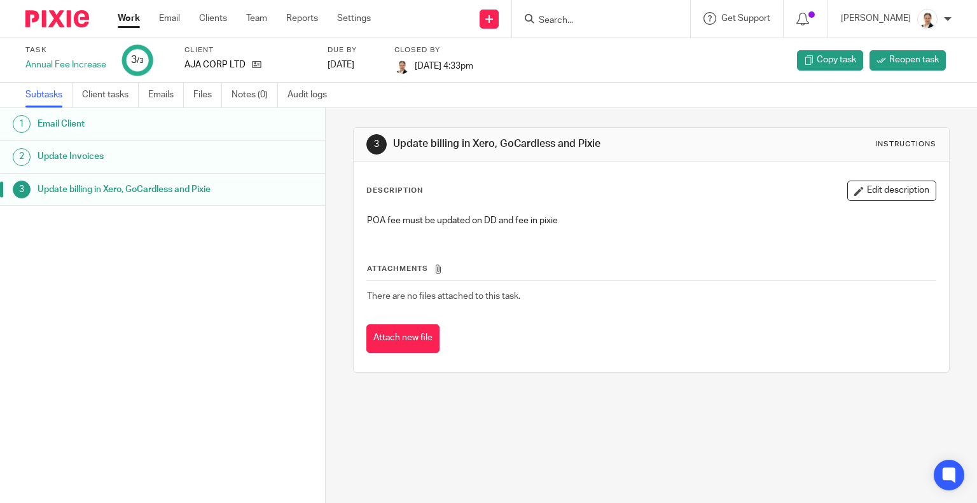
click at [108, 122] on h1 "Email Client" at bounding box center [129, 124] width 183 height 19
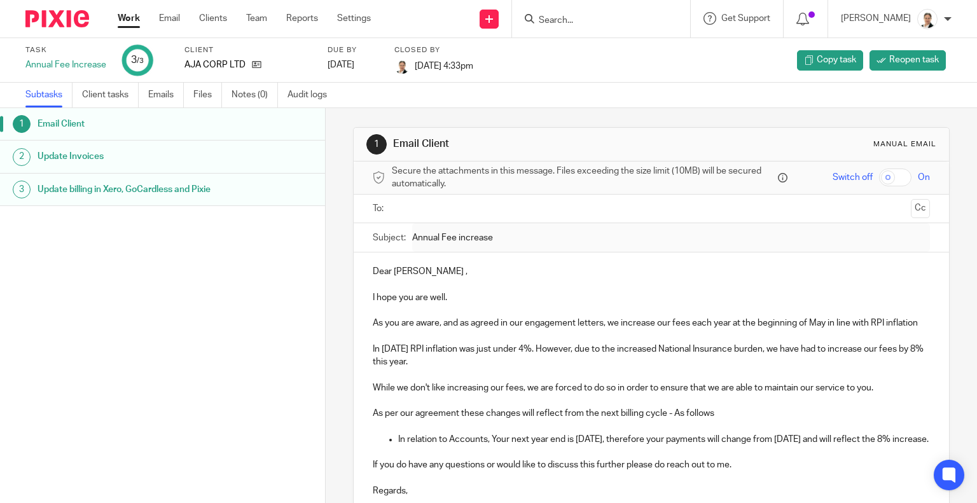
scroll to position [64, 0]
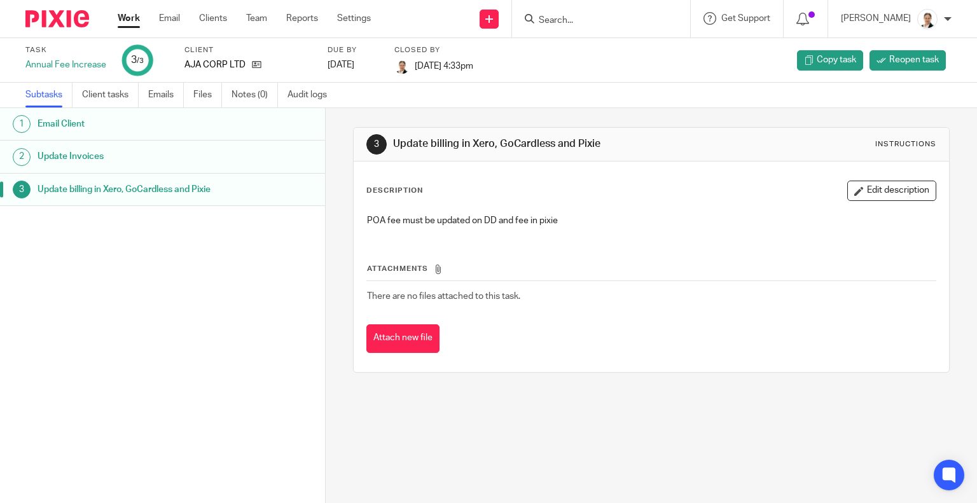
click at [109, 193] on h1 "Update billing in Xero, GoCardless and Pixie" at bounding box center [129, 189] width 183 height 19
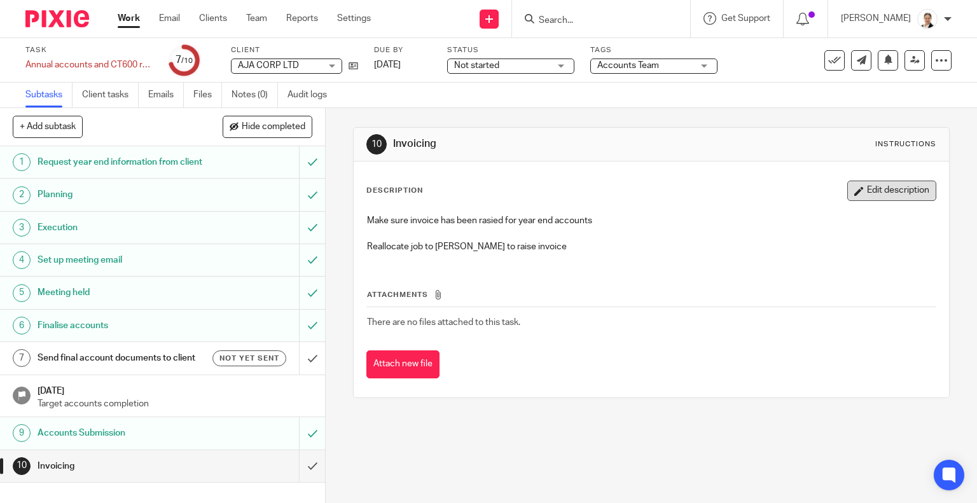
click at [882, 185] on button "Edit description" at bounding box center [891, 191] width 89 height 20
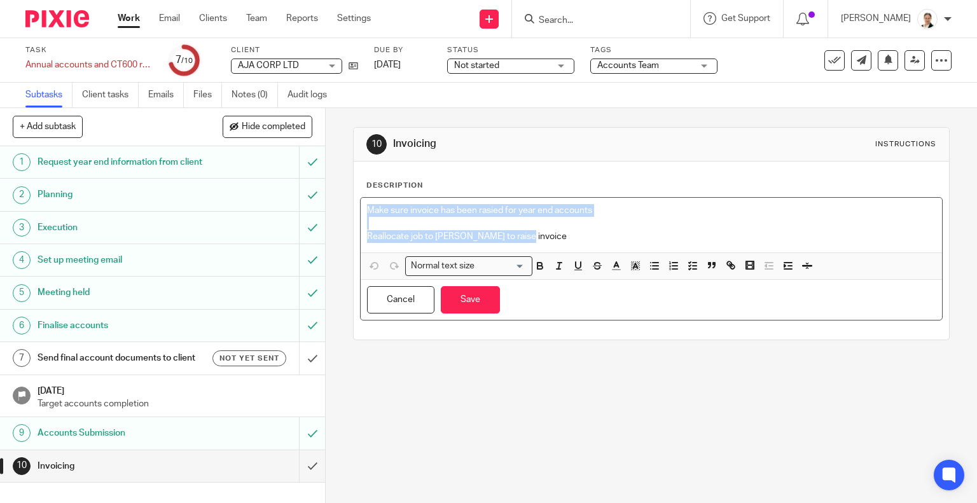
drag, startPoint x: 361, startPoint y: 210, endPoint x: 523, endPoint y: 237, distance: 163.8
click at [523, 237] on div "Make sure invoice has been rasied for year end accounts Reallocate job to Luiza…" at bounding box center [652, 225] width 582 height 55
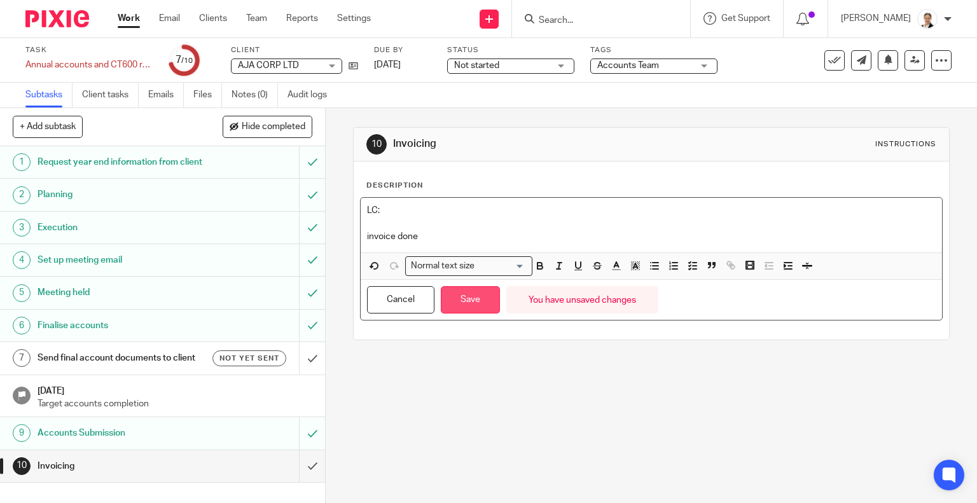
click at [474, 297] on button "Save" at bounding box center [470, 299] width 59 height 27
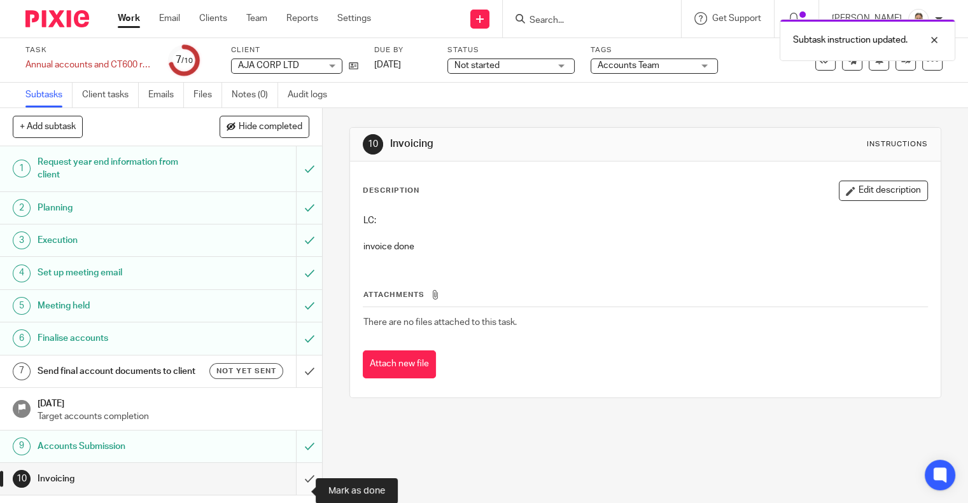
click at [297, 493] on input "submit" at bounding box center [161, 479] width 322 height 32
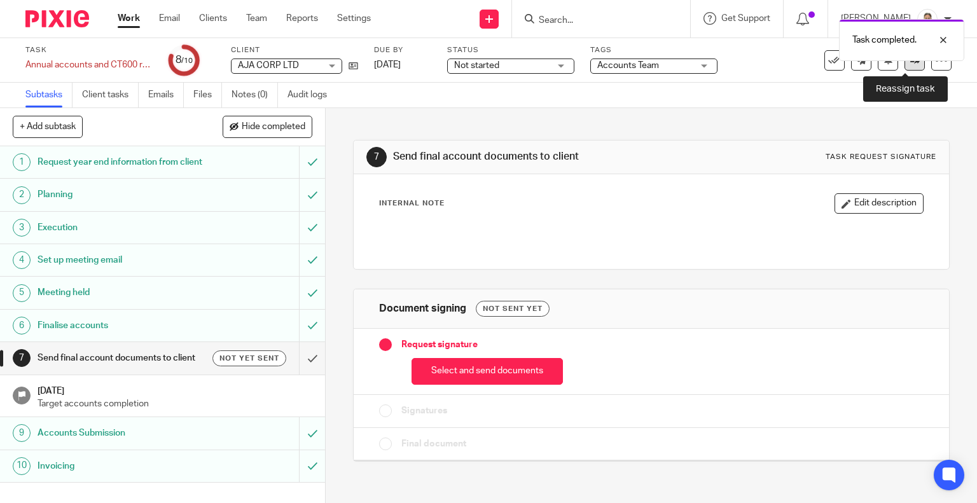
click at [910, 64] on icon at bounding box center [915, 60] width 10 height 10
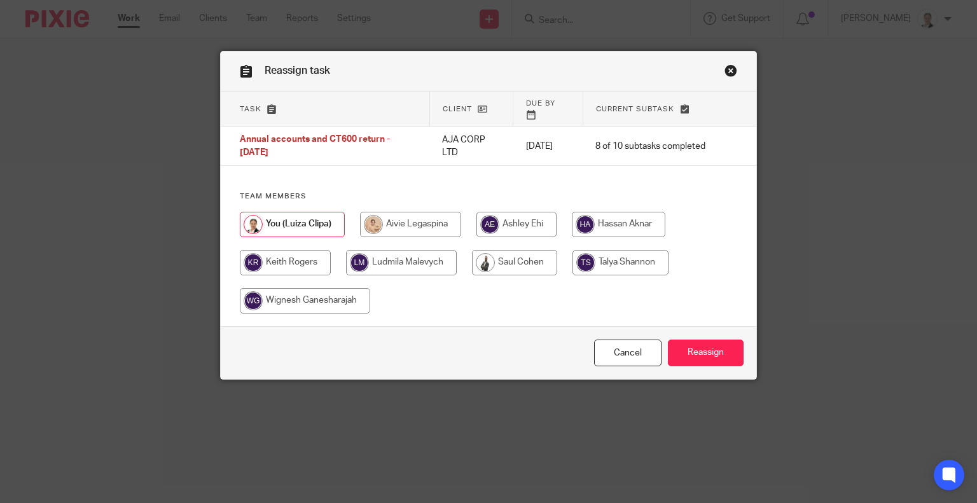
click at [275, 256] on input "radio" at bounding box center [285, 262] width 91 height 25
radio input "true"
click at [709, 349] on input "Reassign" at bounding box center [706, 353] width 76 height 27
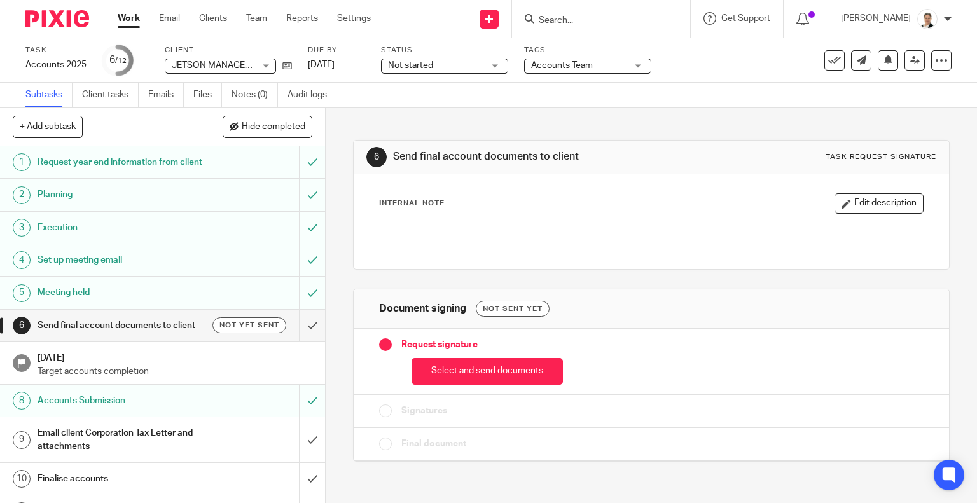
scroll to position [81, 0]
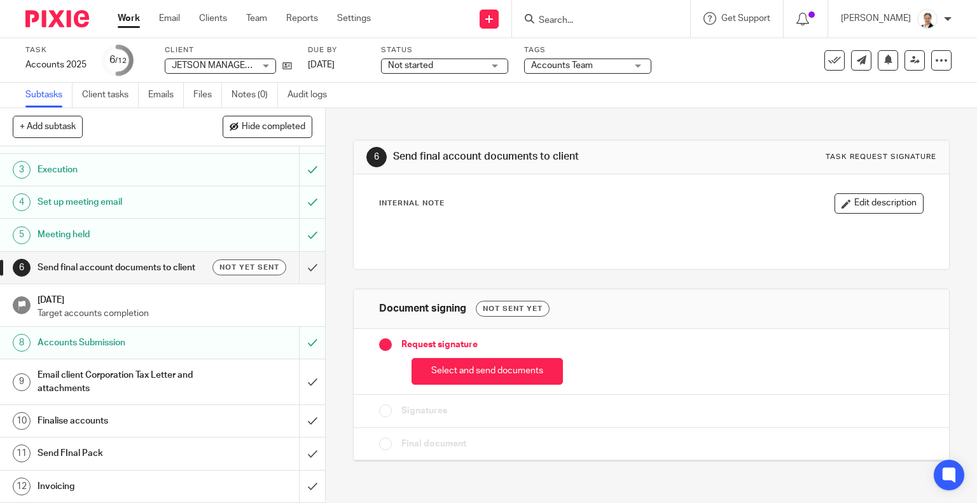
click at [242, 484] on div "Invoicing" at bounding box center [162, 486] width 249 height 19
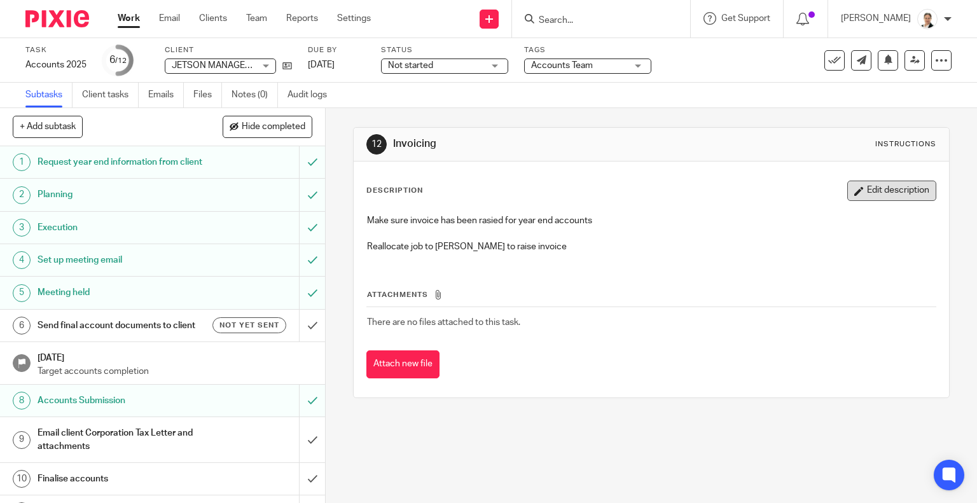
click at [880, 190] on button "Edit description" at bounding box center [891, 191] width 89 height 20
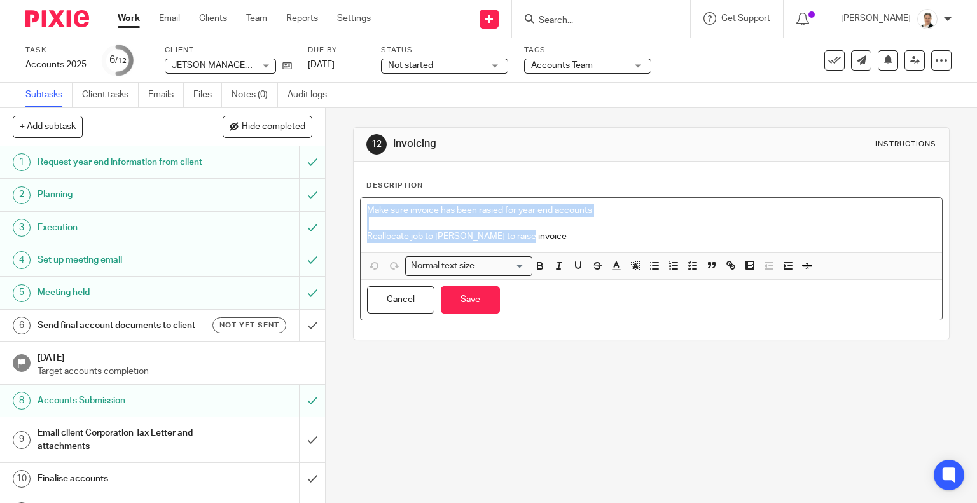
drag, startPoint x: 363, startPoint y: 207, endPoint x: 522, endPoint y: 234, distance: 161.3
click at [522, 234] on div "Make sure invoice has been rasied for year end accounts Reallocate job to Luiza…" at bounding box center [652, 225] width 582 height 55
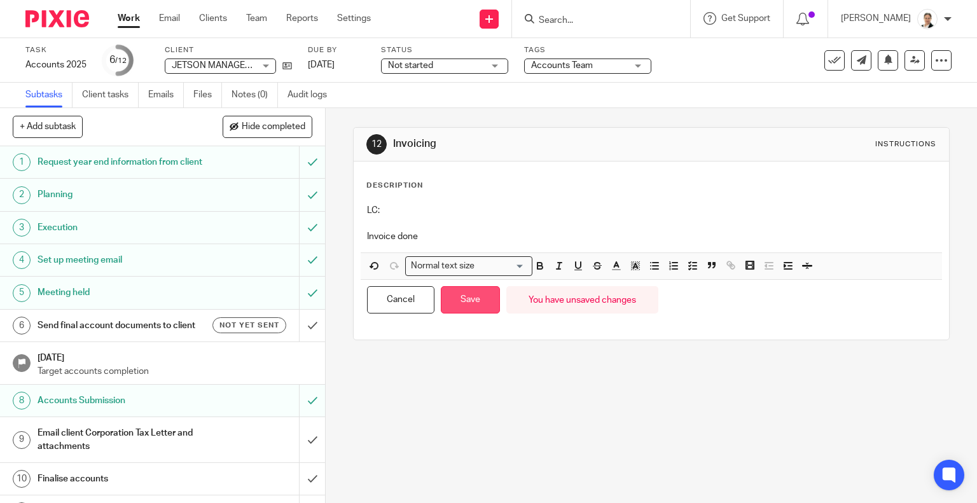
click at [473, 312] on button "Save" at bounding box center [470, 299] width 59 height 27
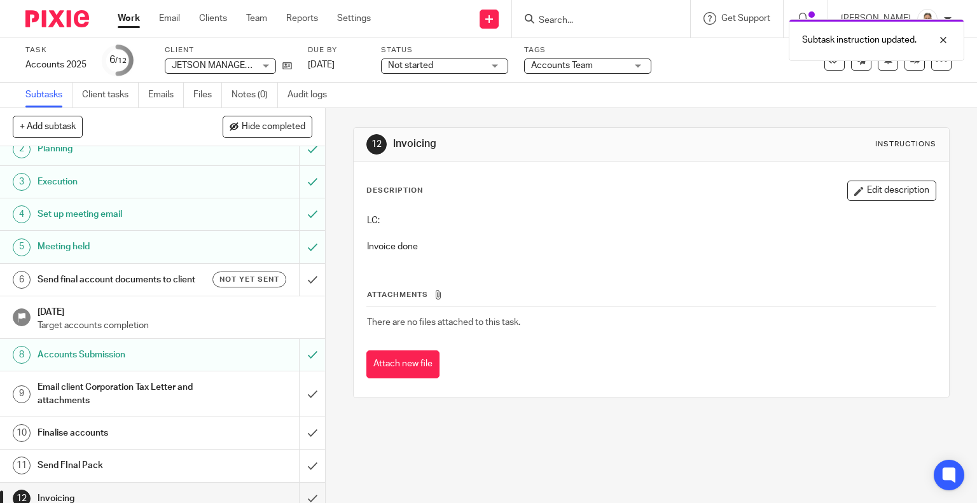
scroll to position [81, 0]
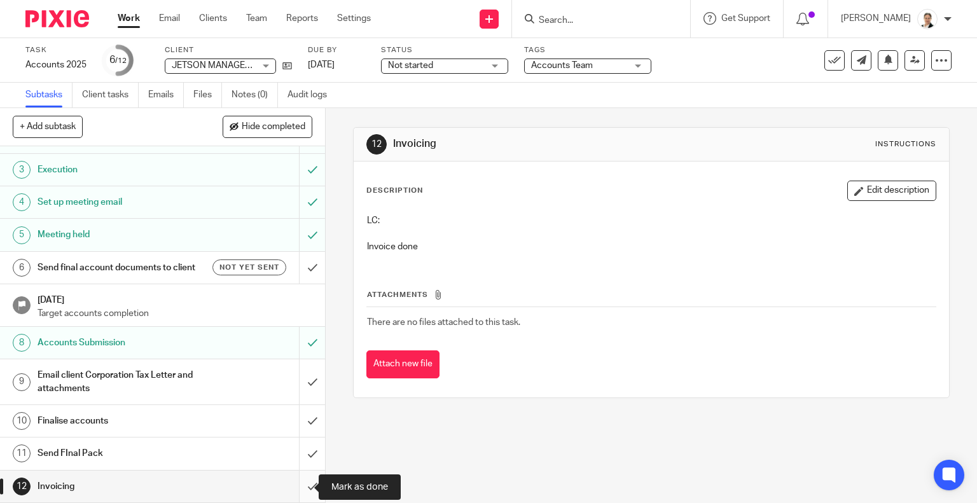
click at [298, 487] on input "submit" at bounding box center [162, 487] width 325 height 32
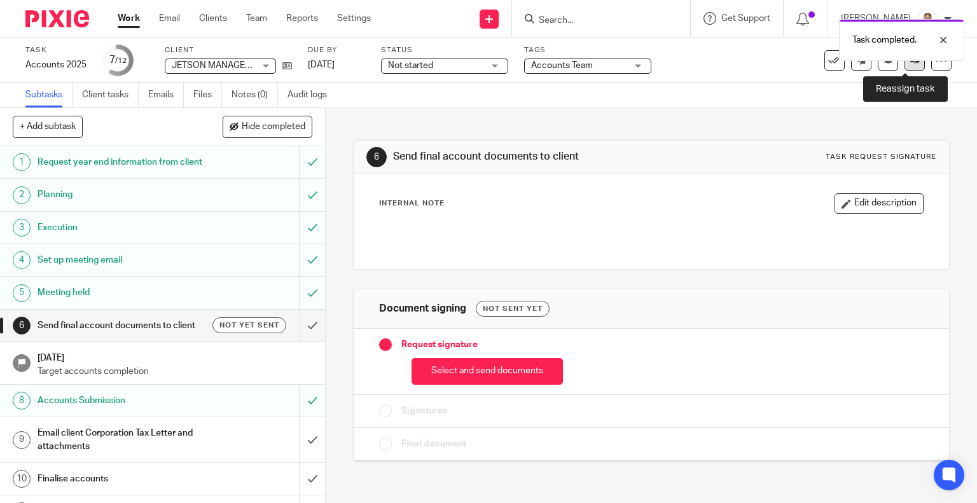
click at [905, 68] on link at bounding box center [915, 60] width 20 height 20
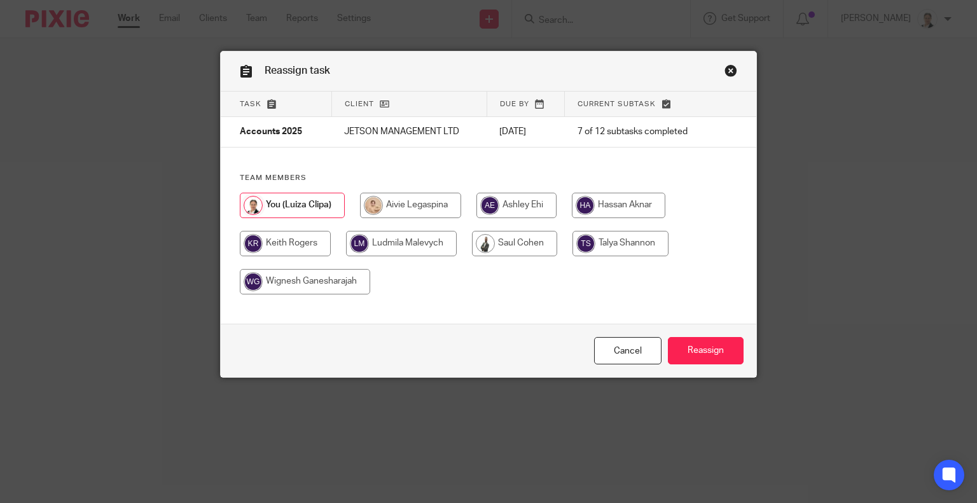
click at [274, 245] on input "radio" at bounding box center [285, 243] width 91 height 25
radio input "true"
click at [727, 349] on input "Reassign" at bounding box center [706, 350] width 76 height 27
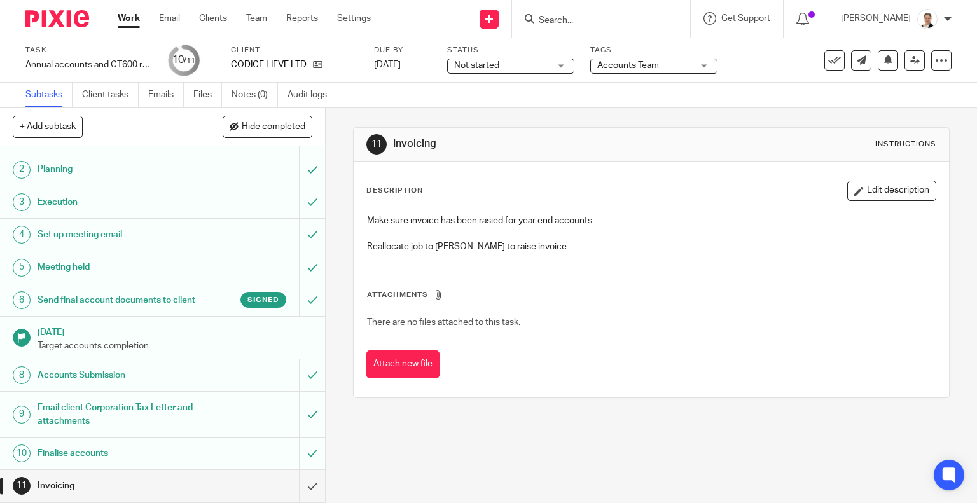
scroll to position [49, 0]
click at [316, 66] on icon at bounding box center [318, 65] width 10 height 10
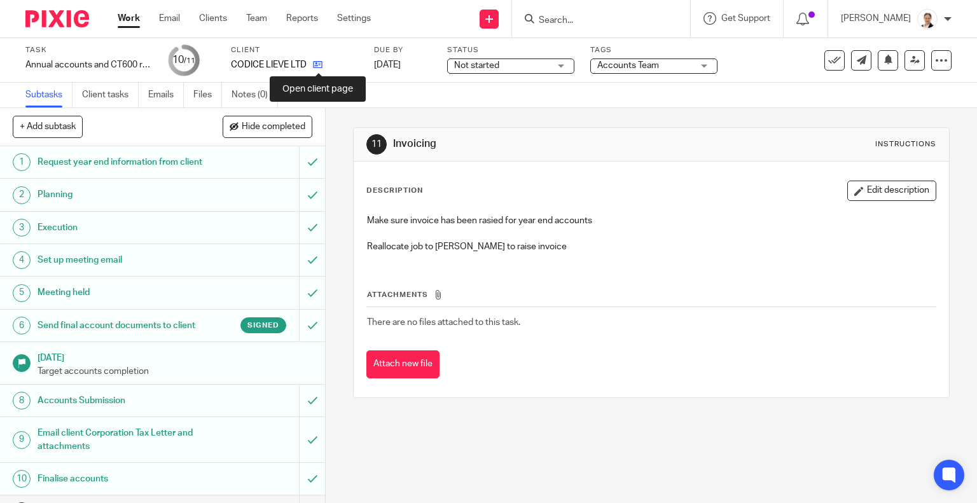
click at [315, 64] on icon at bounding box center [318, 65] width 10 height 10
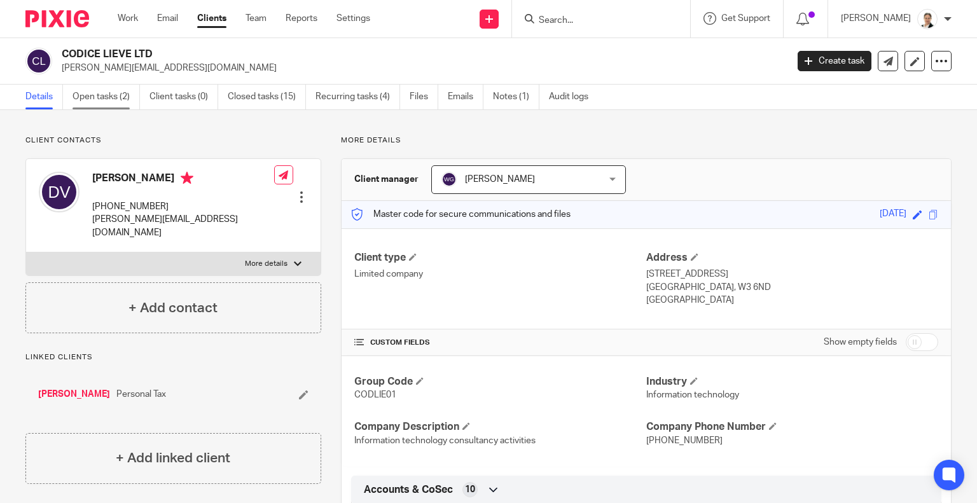
click at [99, 97] on link "Open tasks (2)" at bounding box center [106, 97] width 67 height 25
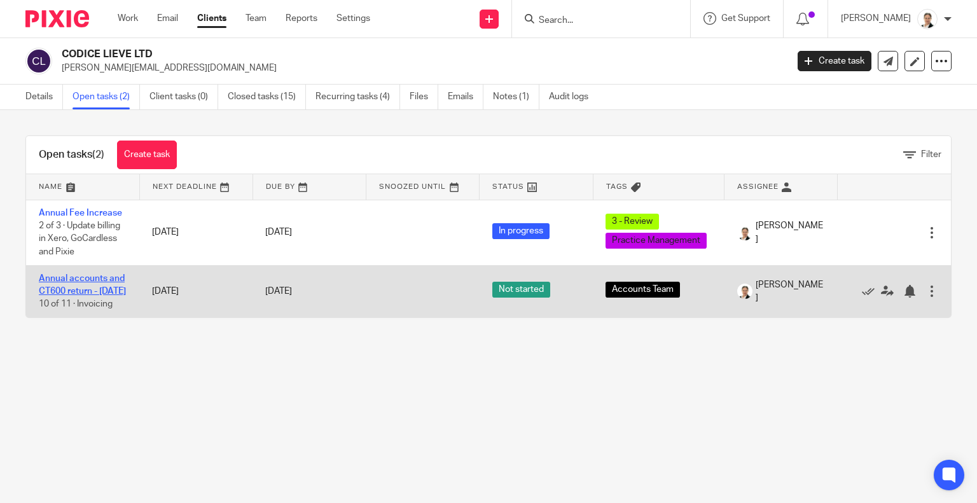
click at [72, 288] on link "Annual accounts and CT600 return - May 2025" at bounding box center [82, 285] width 87 height 22
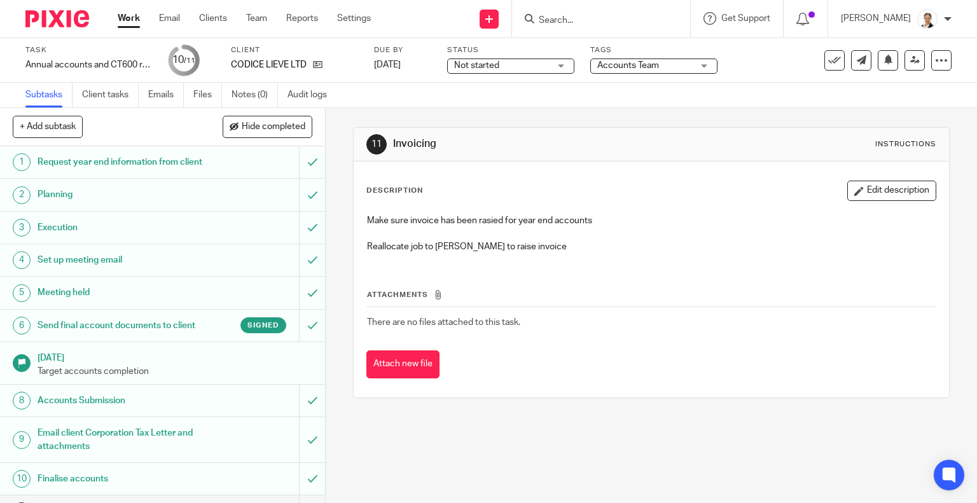
scroll to position [49, 0]
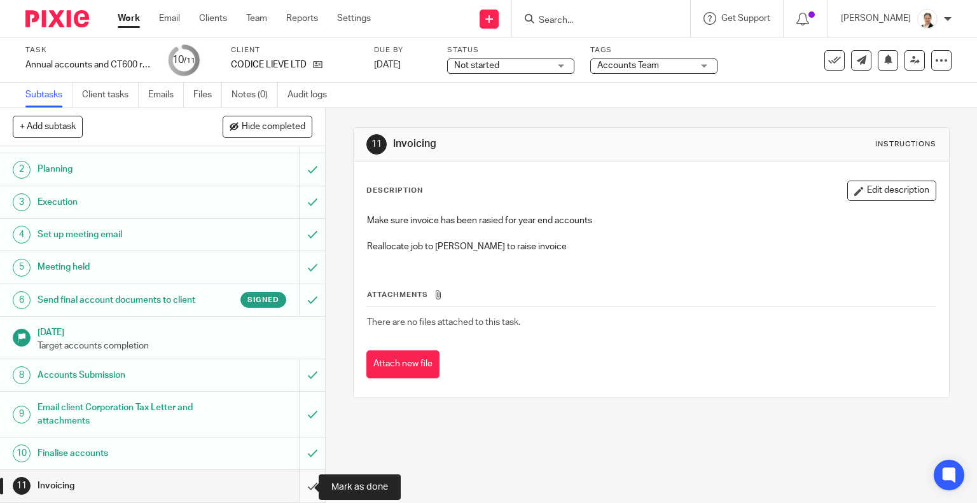
click at [295, 487] on input "submit" at bounding box center [162, 486] width 325 height 32
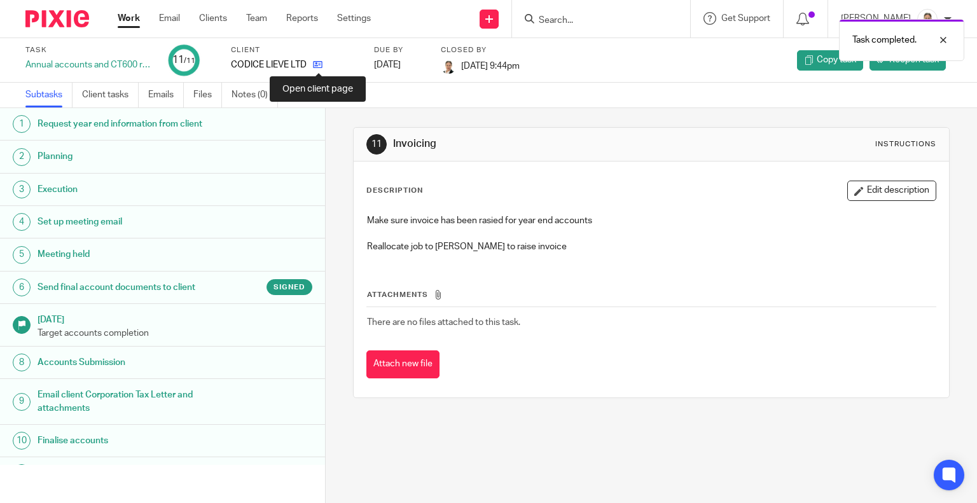
click at [319, 64] on icon at bounding box center [318, 65] width 10 height 10
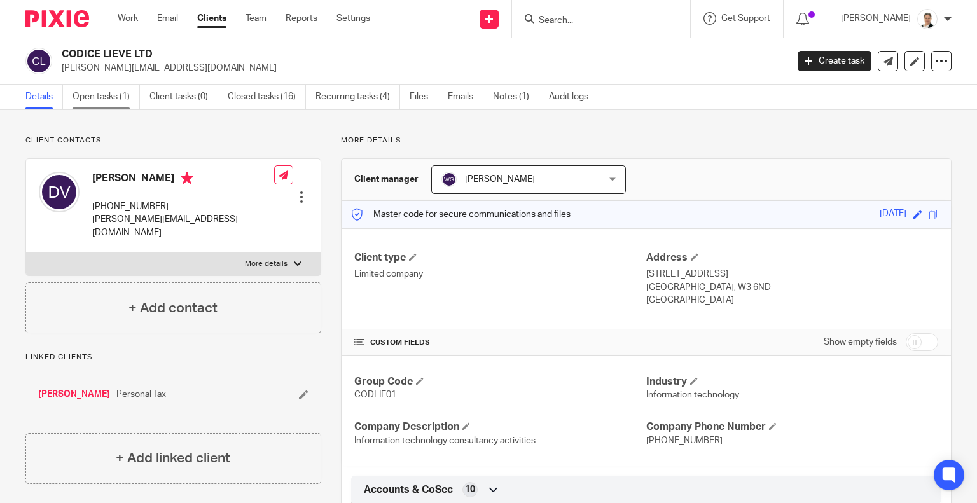
click at [95, 104] on link "Open tasks (1)" at bounding box center [106, 97] width 67 height 25
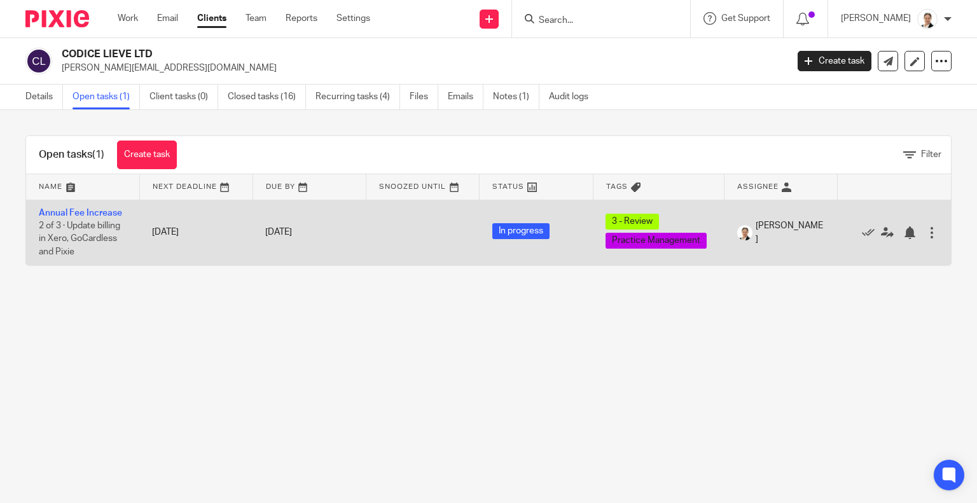
click at [80, 233] on td "Annual Fee Increase 2 of 3 · Update billing in Xero, GoCardless and Pixie" at bounding box center [82, 233] width 113 height 66
click at [75, 209] on link "Annual Fee Increase" at bounding box center [80, 213] width 83 height 9
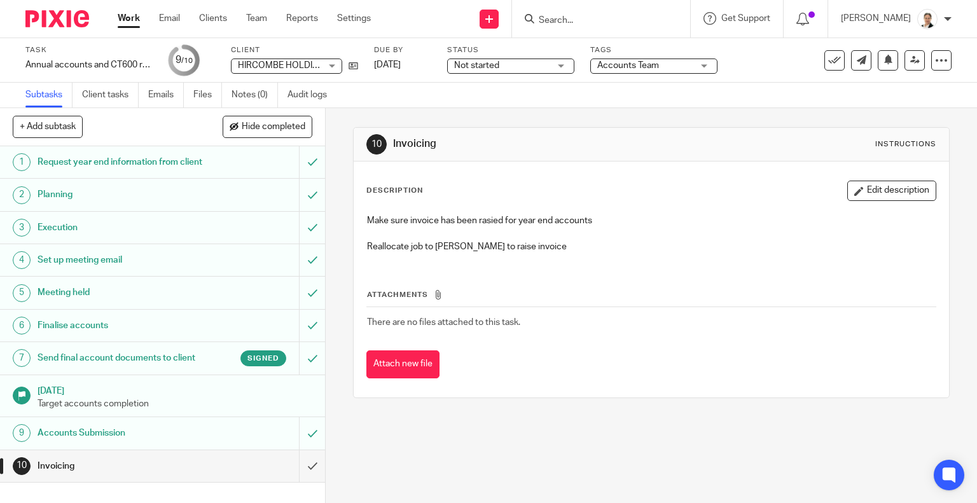
scroll to position [4, 0]
click at [298, 482] on input "submit" at bounding box center [162, 466] width 325 height 32
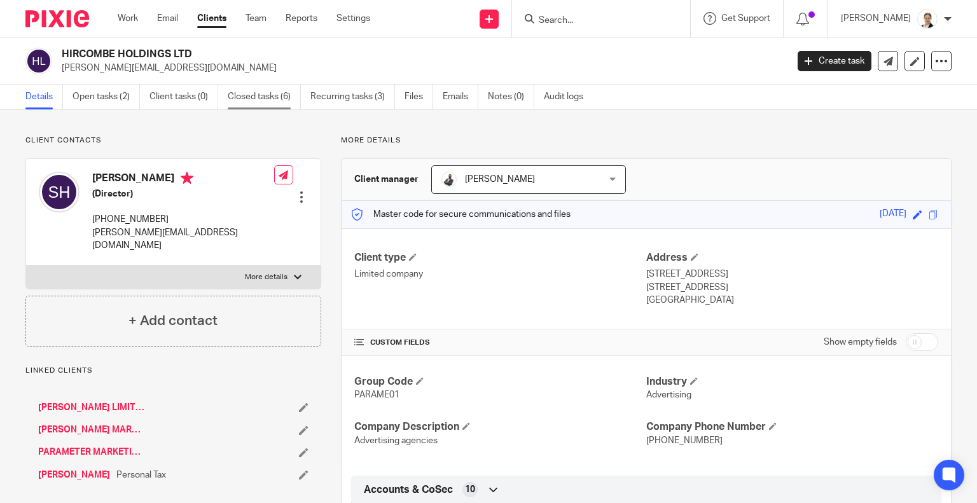
click at [275, 95] on link "Closed tasks (6)" at bounding box center [264, 97] width 73 height 25
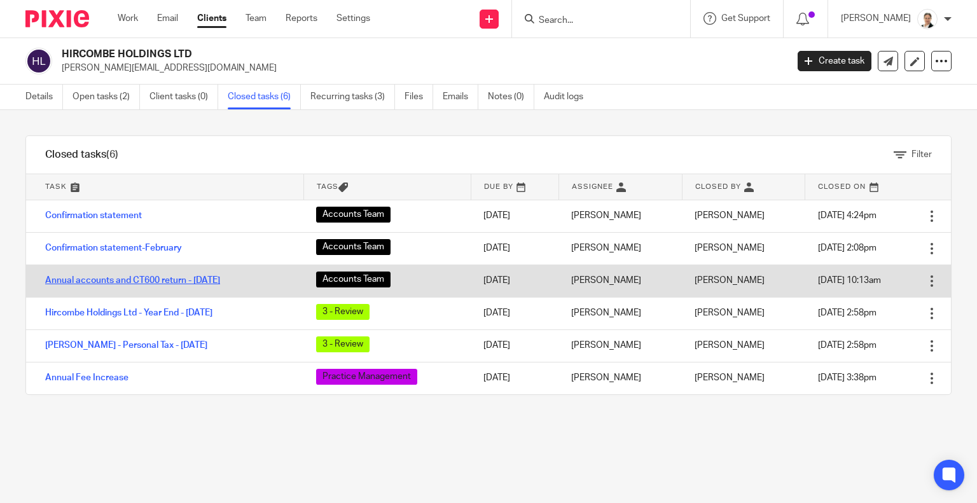
click at [193, 284] on link "Annual accounts and CT600 return - January 2024" at bounding box center [132, 280] width 175 height 9
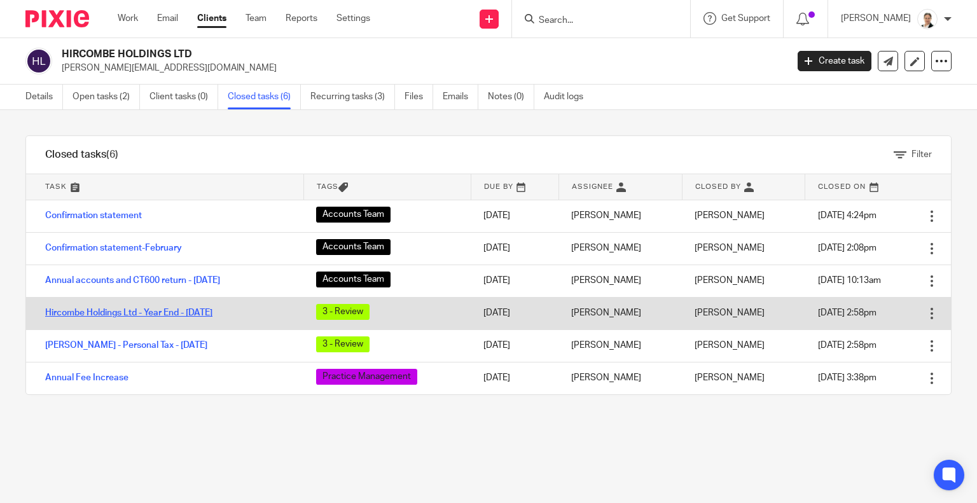
click at [155, 311] on link "Hircombe Holdings Ltd - Year End - [DATE]" at bounding box center [128, 313] width 167 height 9
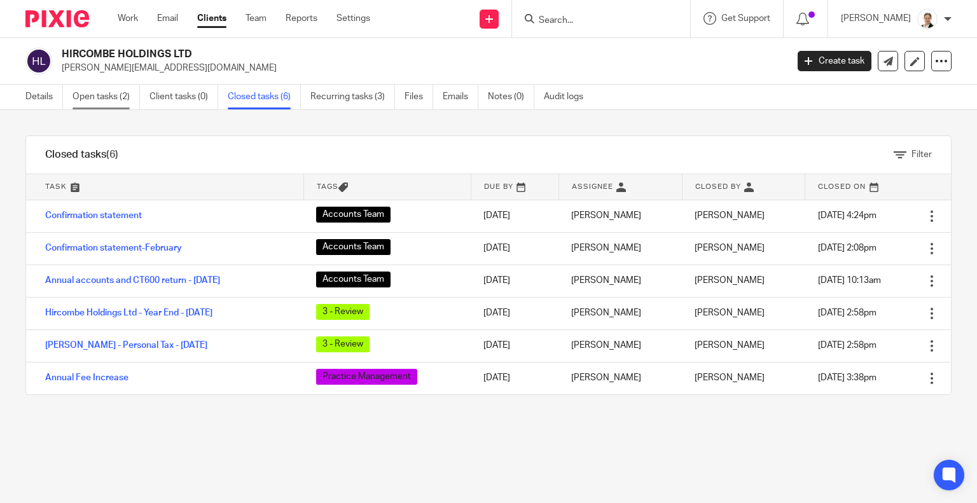
click at [99, 95] on link "Open tasks (2)" at bounding box center [106, 97] width 67 height 25
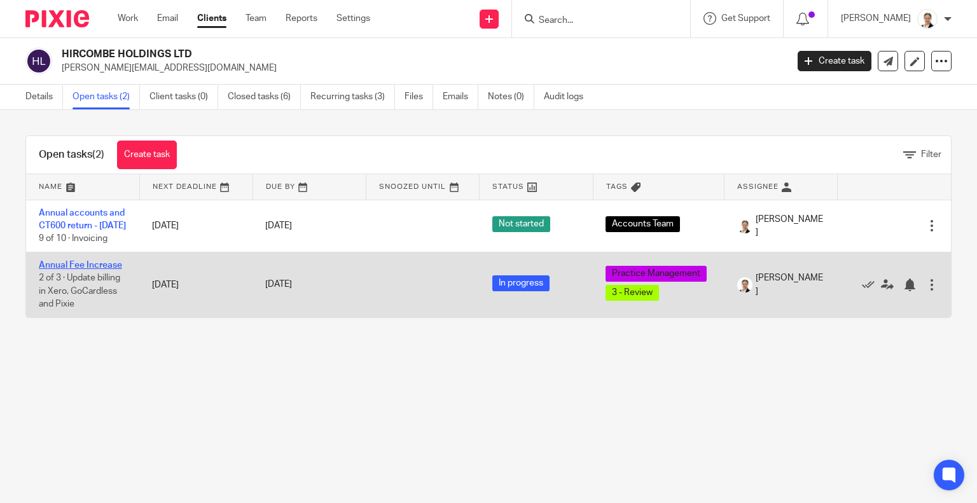
click at [89, 270] on link "Annual Fee Increase" at bounding box center [80, 265] width 83 height 9
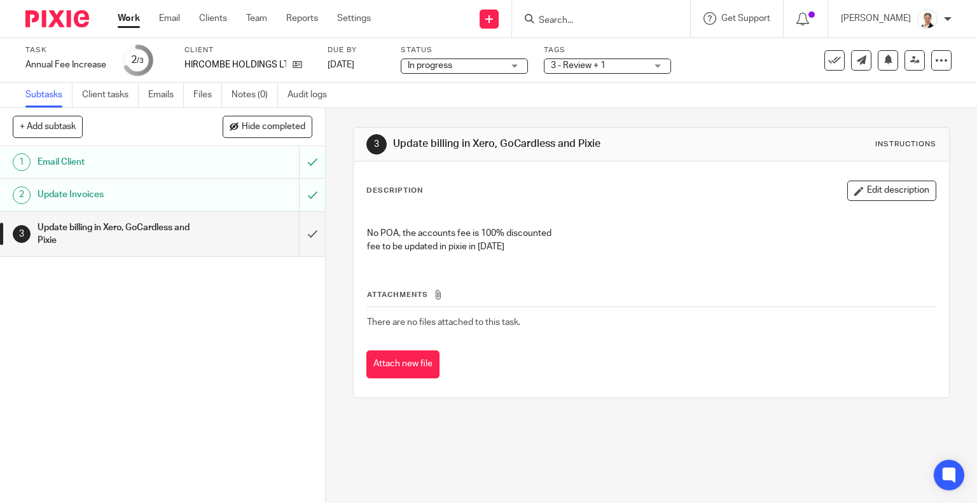
click at [367, 246] on p "fee to be updated in pixie in [DATE]" at bounding box center [651, 246] width 569 height 13
click at [153, 160] on h1 "Email Client" at bounding box center [121, 162] width 166 height 19
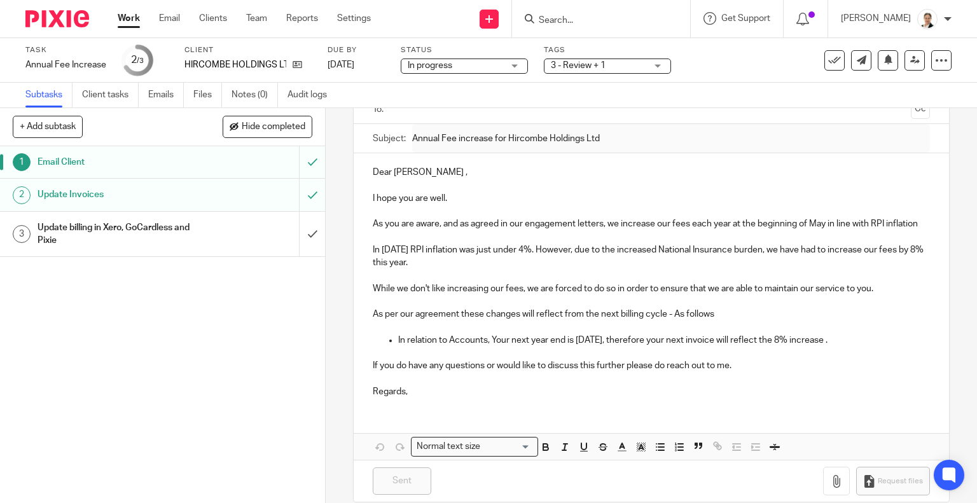
scroll to position [129, 0]
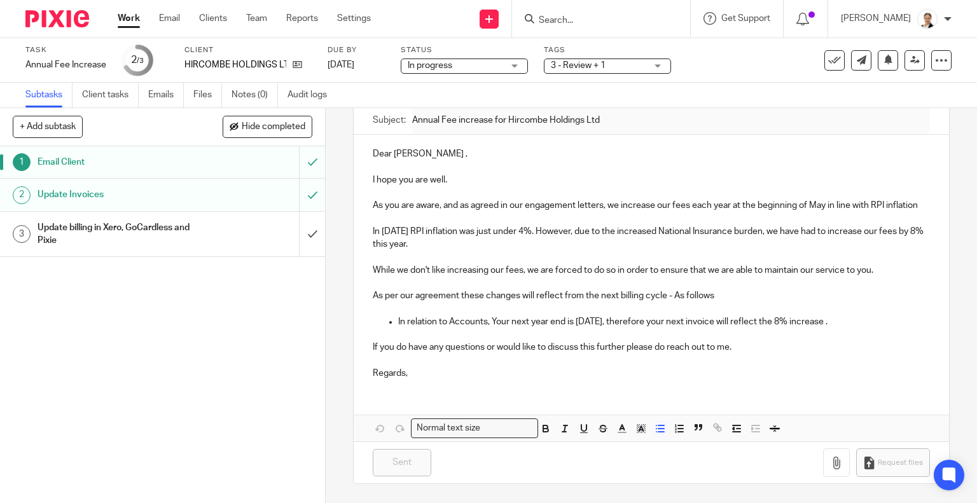
click at [572, 321] on p "In relation to Accounts, Your next year end is 31 Jan 2026, therefore your next…" at bounding box center [664, 322] width 532 height 13
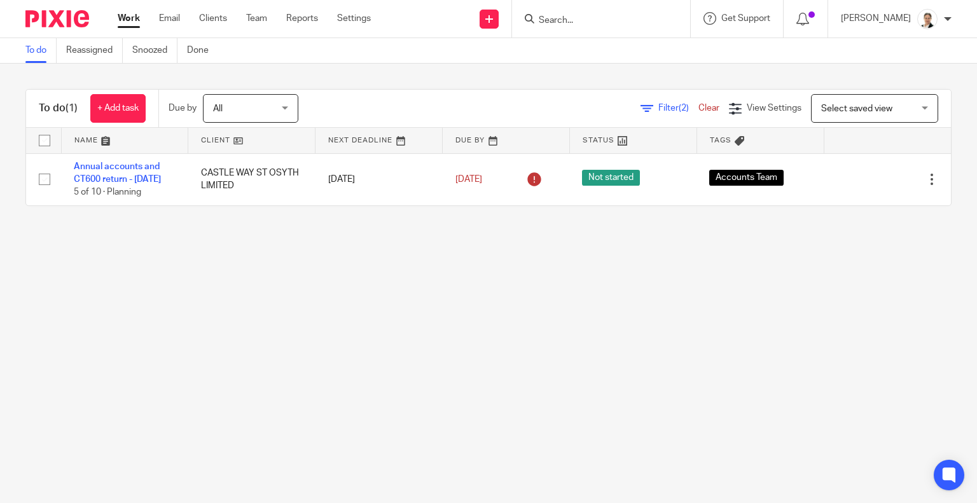
click at [129, 20] on link "Work" at bounding box center [129, 18] width 22 height 13
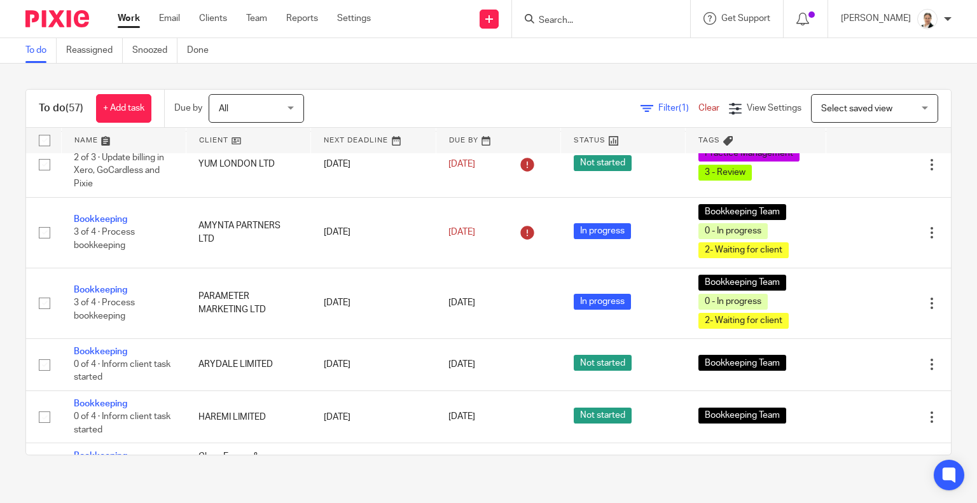
scroll to position [127, 0]
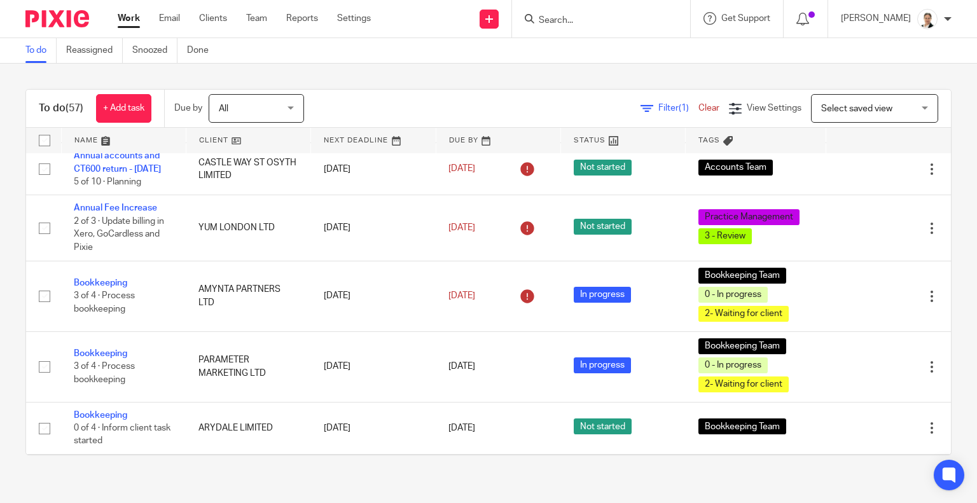
click at [125, 18] on link "Work" at bounding box center [129, 18] width 22 height 13
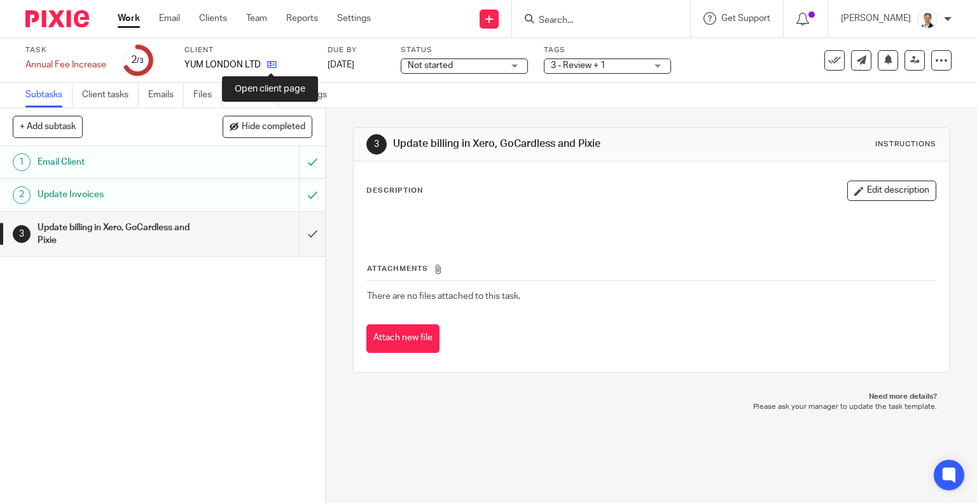
click at [267, 68] on icon at bounding box center [272, 65] width 10 height 10
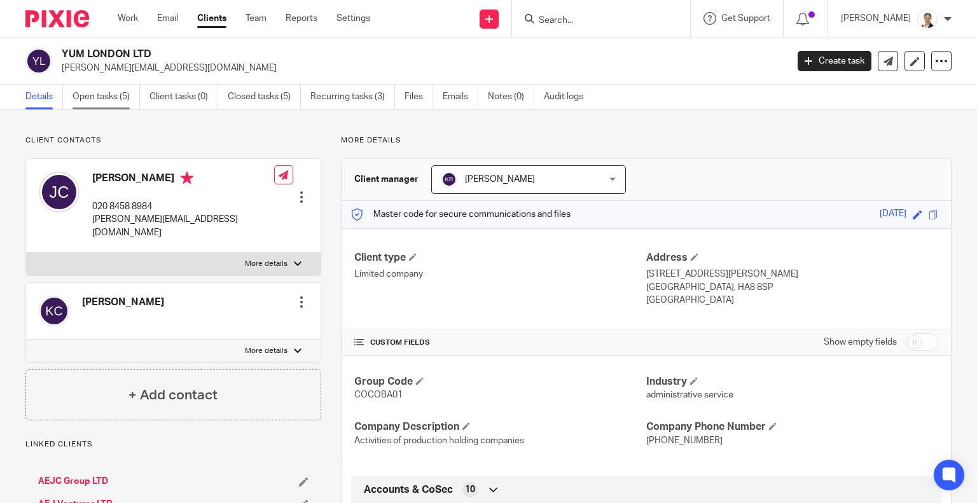
click at [95, 101] on link "Open tasks (5)" at bounding box center [106, 97] width 67 height 25
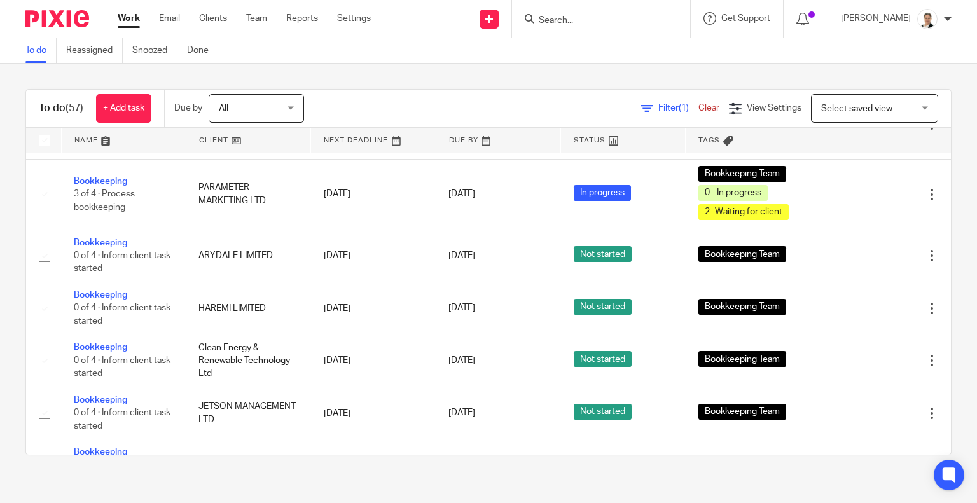
scroll to position [318, 0]
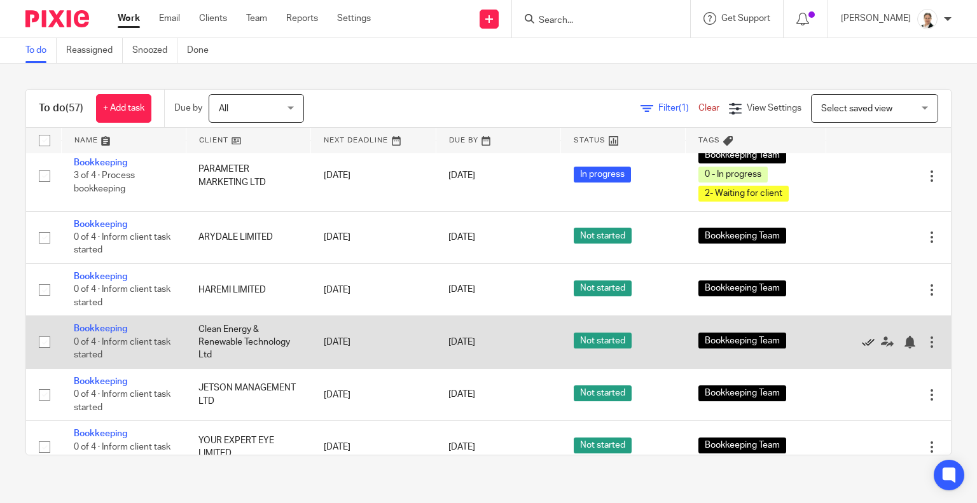
click at [862, 341] on icon at bounding box center [868, 342] width 13 height 13
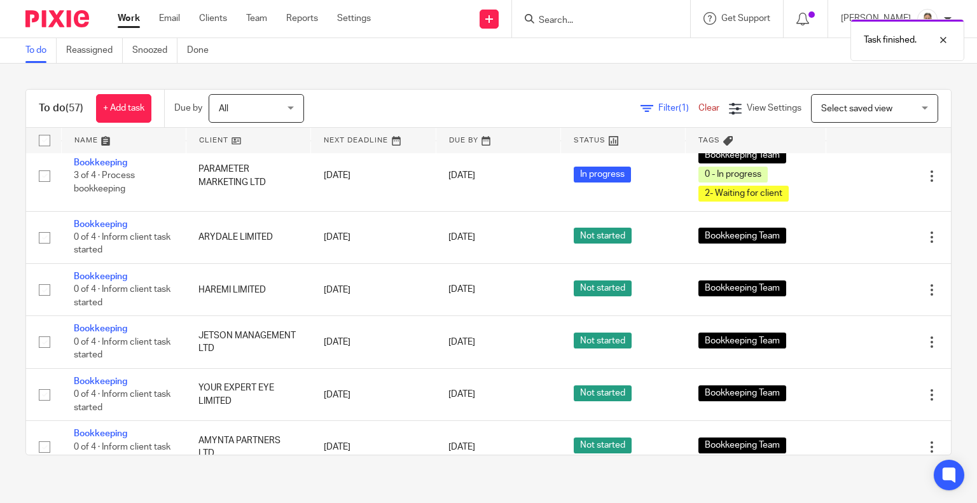
click at [862, 341] on icon at bounding box center [868, 342] width 13 height 13
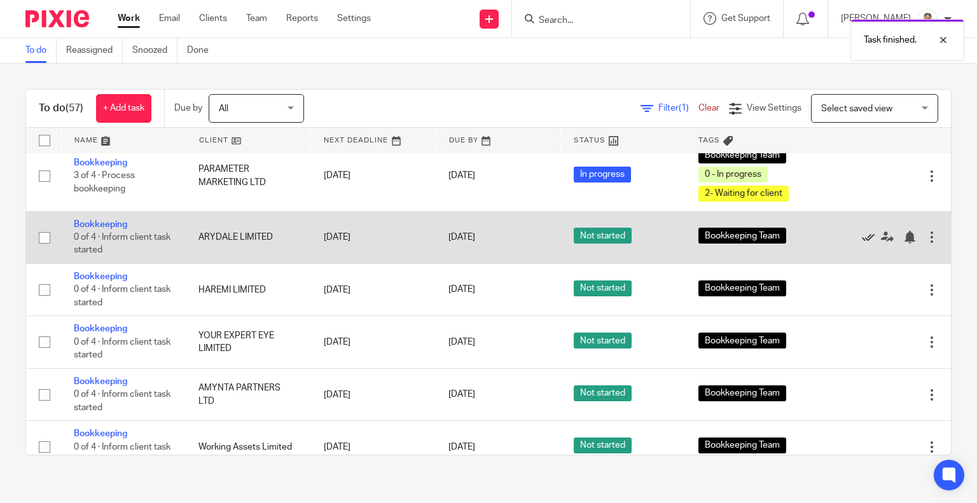
click at [862, 239] on icon at bounding box center [868, 237] width 13 height 13
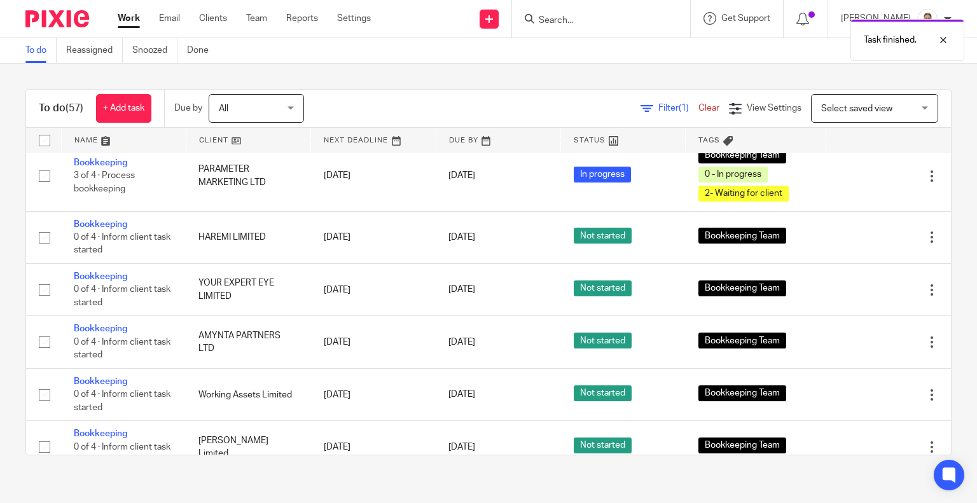
scroll to position [382, 0]
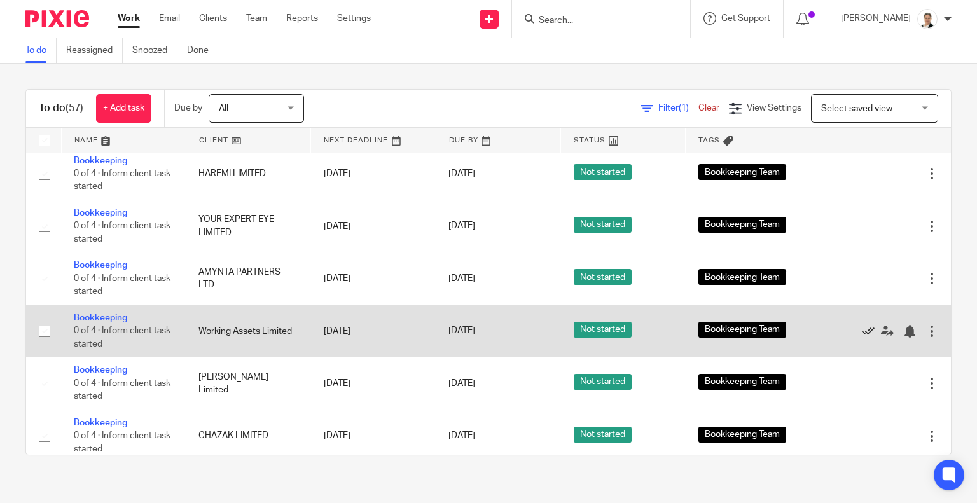
click at [862, 332] on icon at bounding box center [868, 331] width 13 height 13
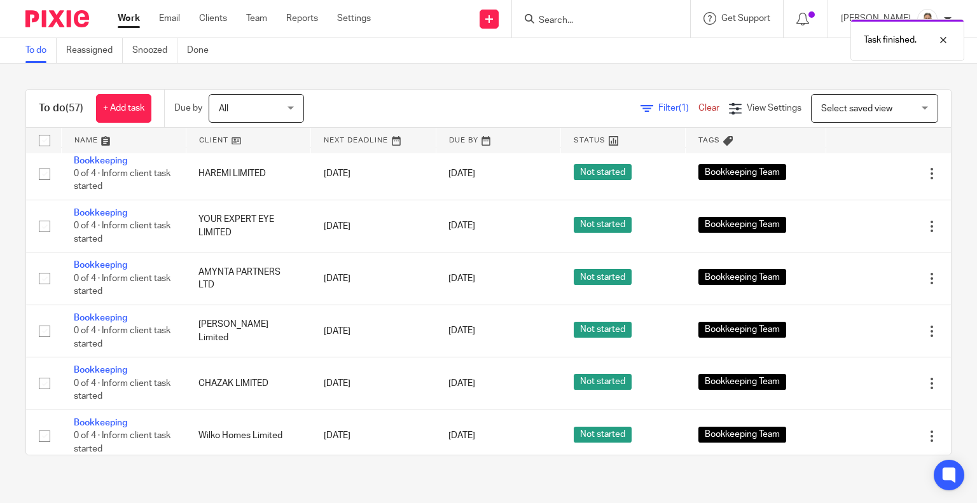
click at [862, 332] on icon at bounding box center [868, 331] width 13 height 13
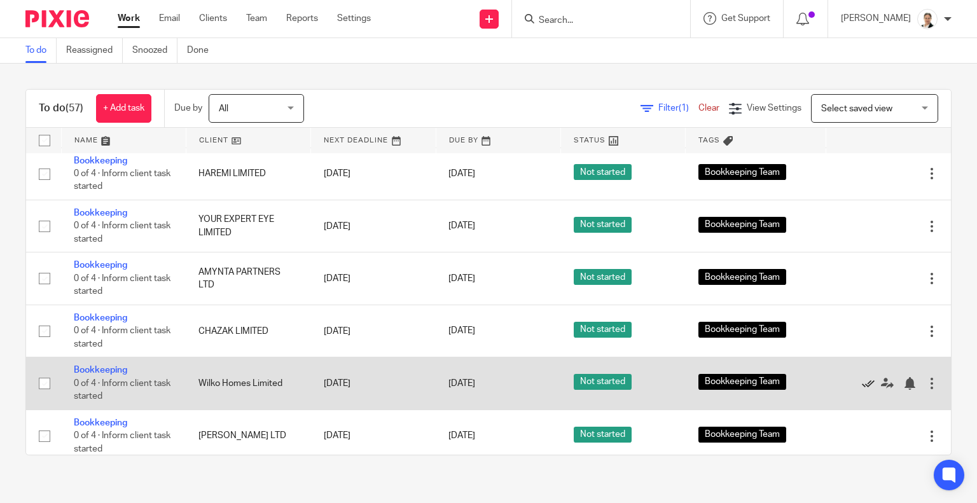
click at [862, 384] on icon at bounding box center [868, 383] width 13 height 13
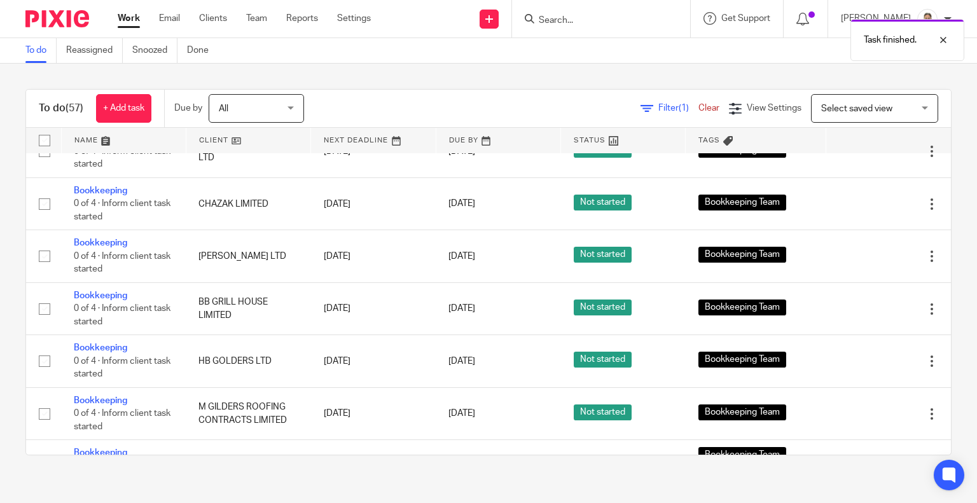
scroll to position [573, 0]
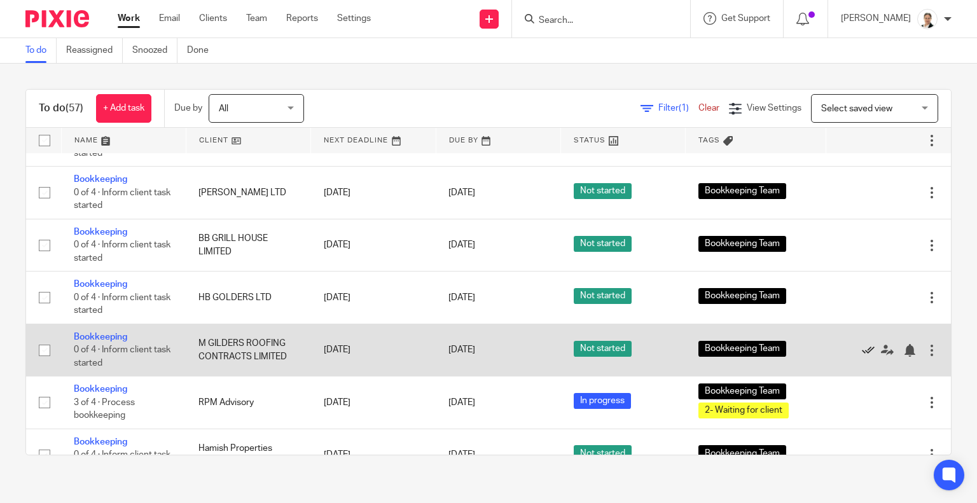
click at [862, 356] on icon at bounding box center [868, 350] width 13 height 13
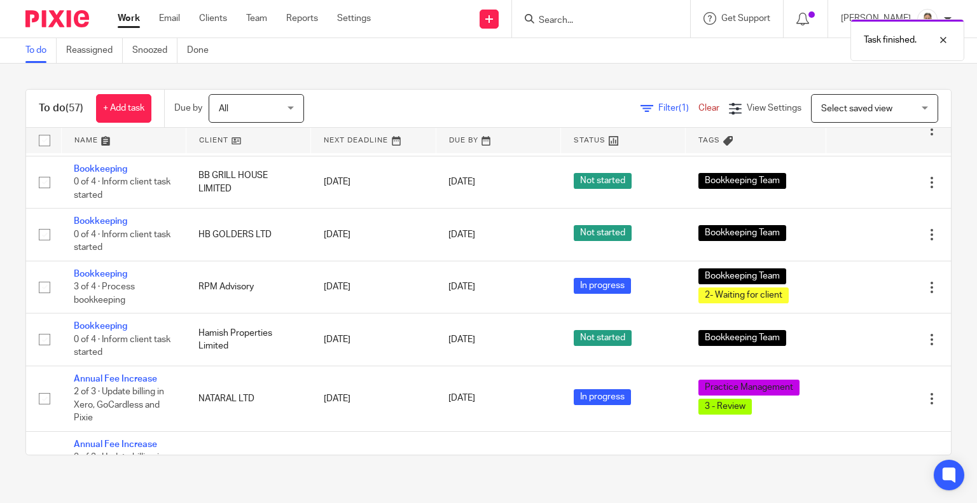
scroll to position [636, 0]
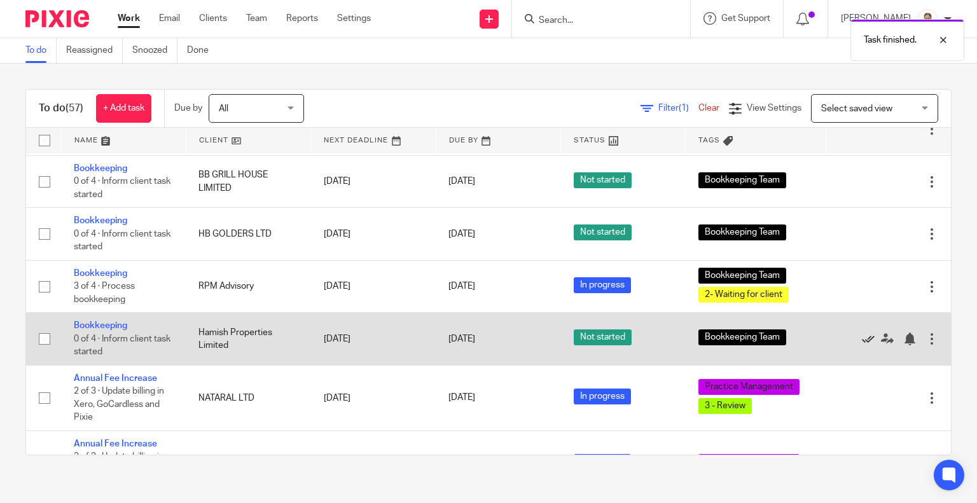
click at [862, 345] on icon at bounding box center [868, 339] width 13 height 13
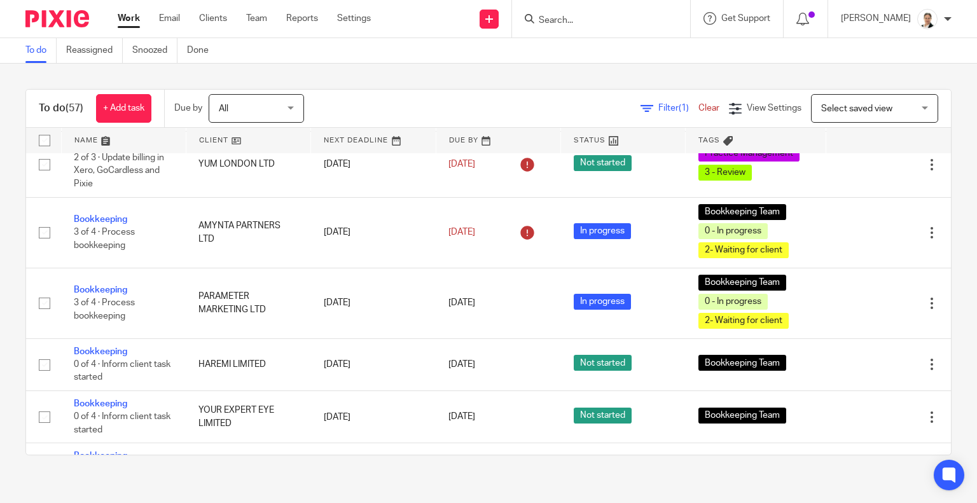
scroll to position [0, 0]
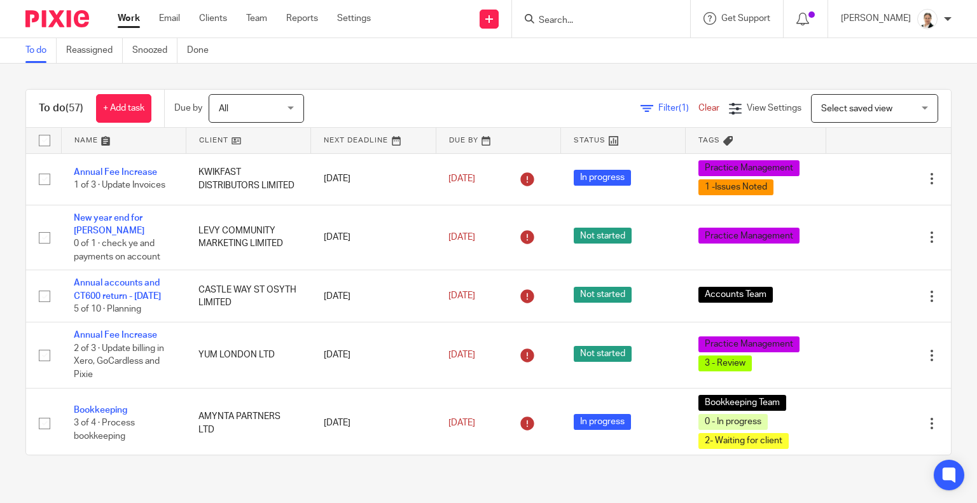
click at [121, 17] on link "Work" at bounding box center [129, 18] width 22 height 13
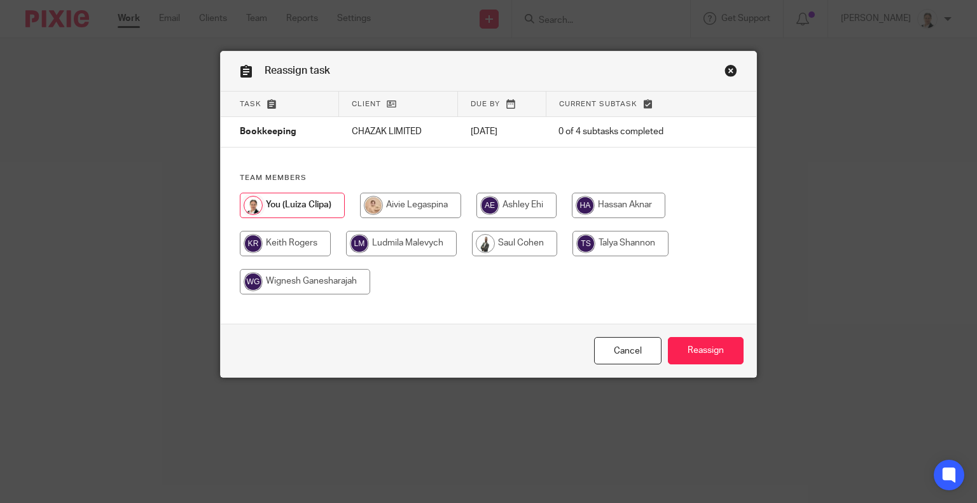
click at [601, 207] on input "radio" at bounding box center [619, 205] width 94 height 25
radio input "true"
click at [705, 351] on input "Reassign" at bounding box center [706, 350] width 76 height 27
